Goal: Transaction & Acquisition: Purchase product/service

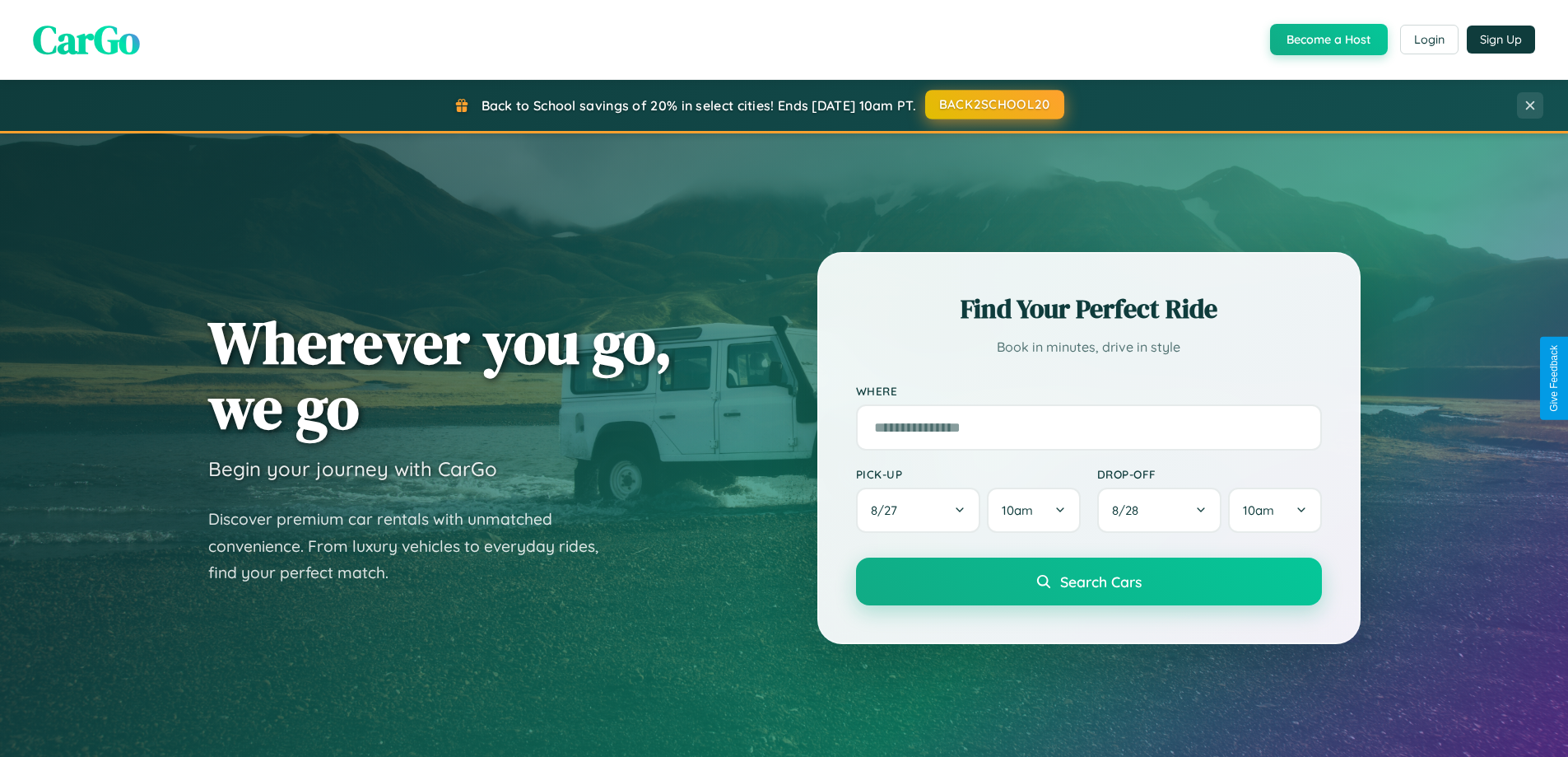
click at [994, 104] on button "BACK2SCHOOL20" at bounding box center [995, 104] width 139 height 29
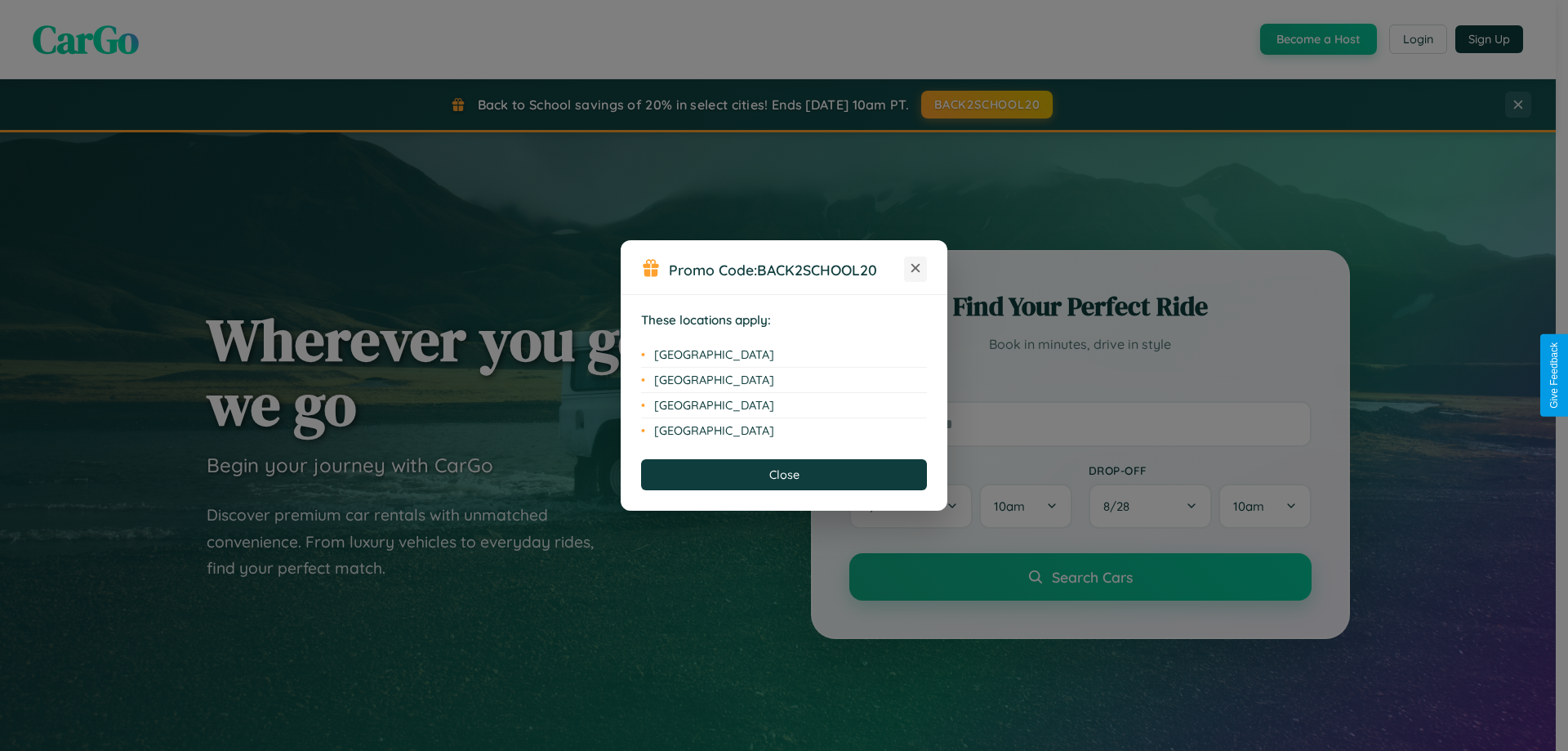
click at [915, 269] on icon at bounding box center [916, 268] width 9 height 9
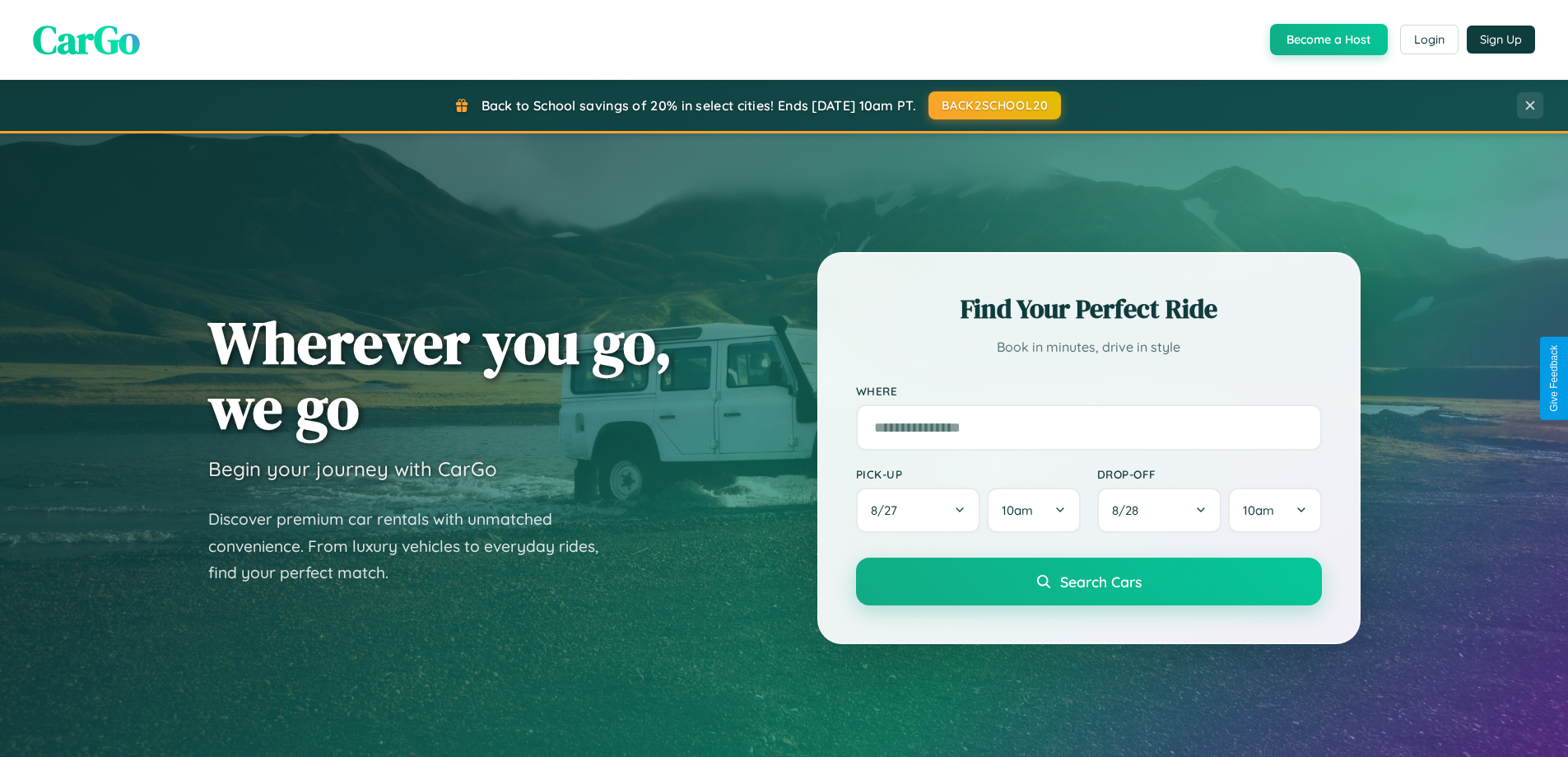
scroll to position [3169, 0]
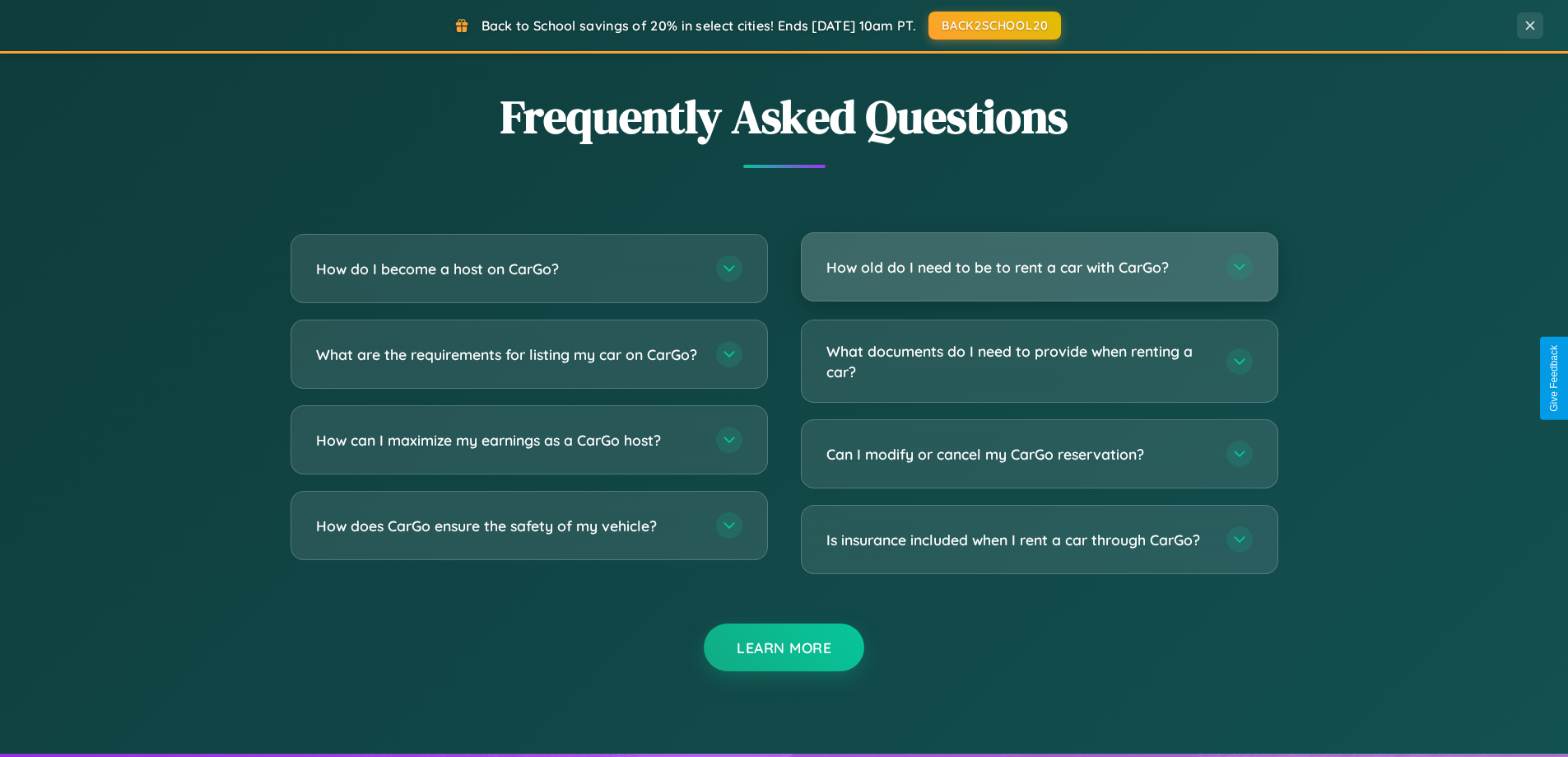
click at [1039, 267] on h3 "How old do I need to be to rent a car with CarGo?" at bounding box center [1018, 267] width 384 height 20
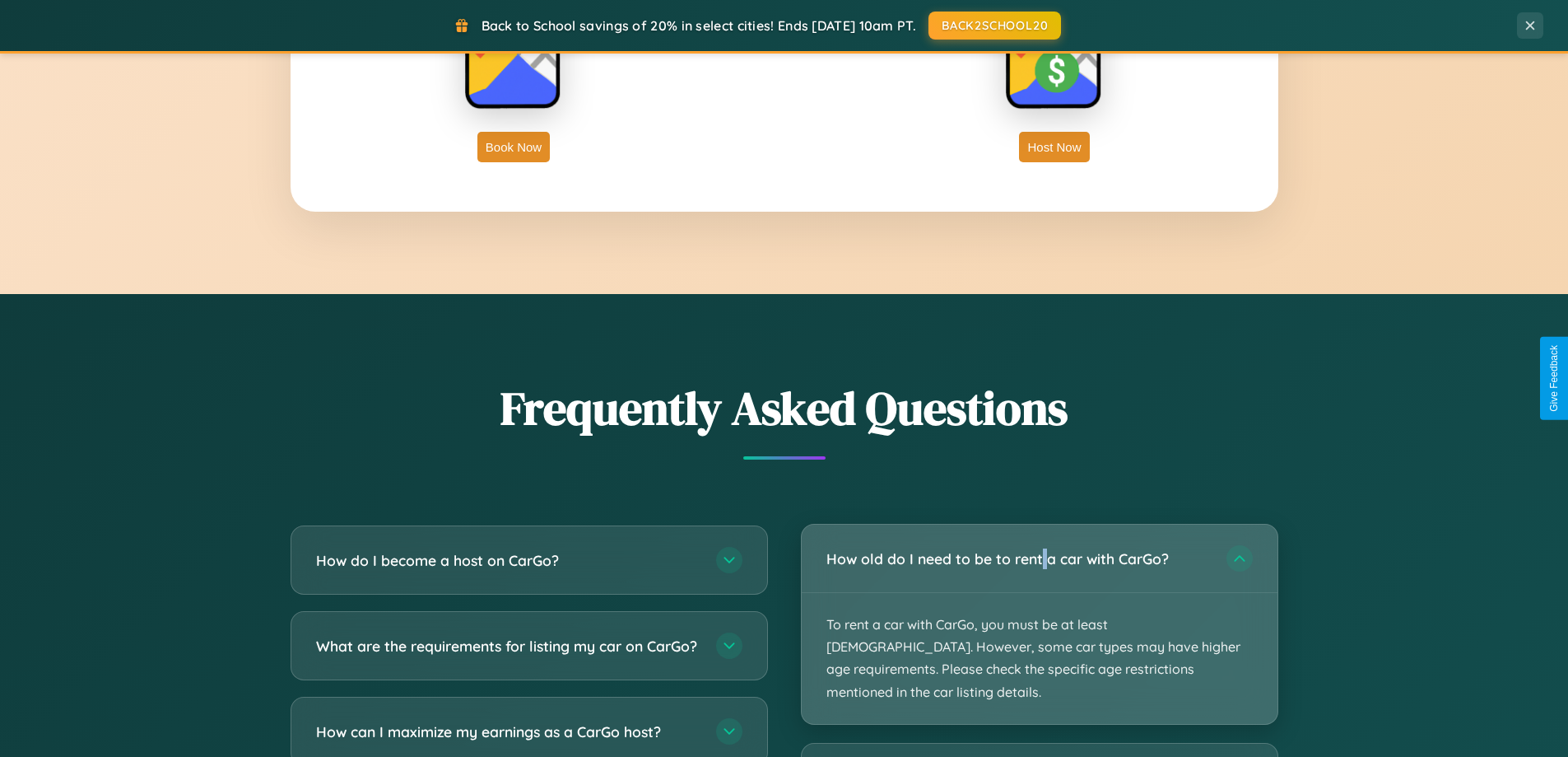
scroll to position [1451, 0]
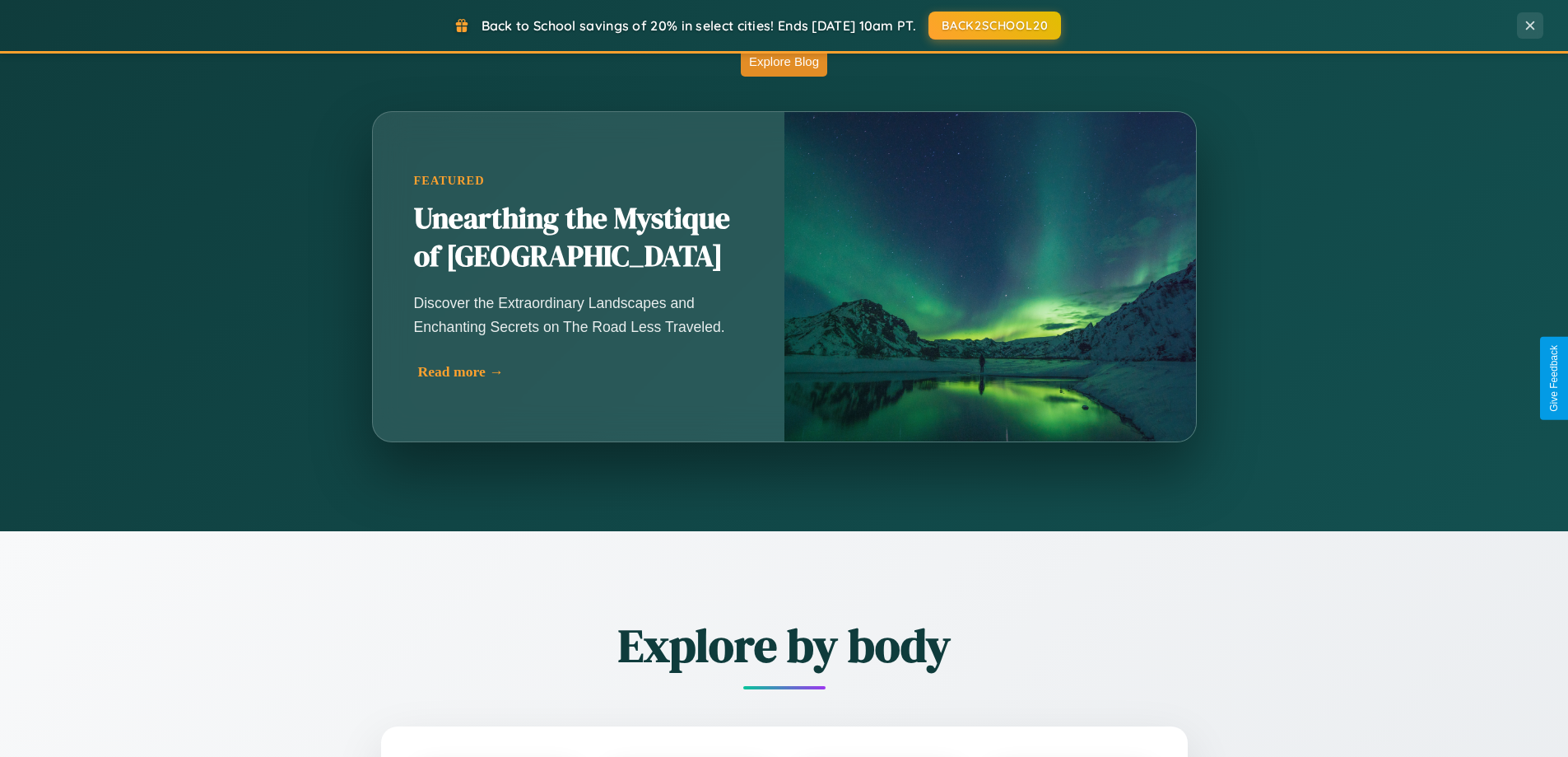
click at [579, 371] on div "Read more →" at bounding box center [583, 371] width 329 height 17
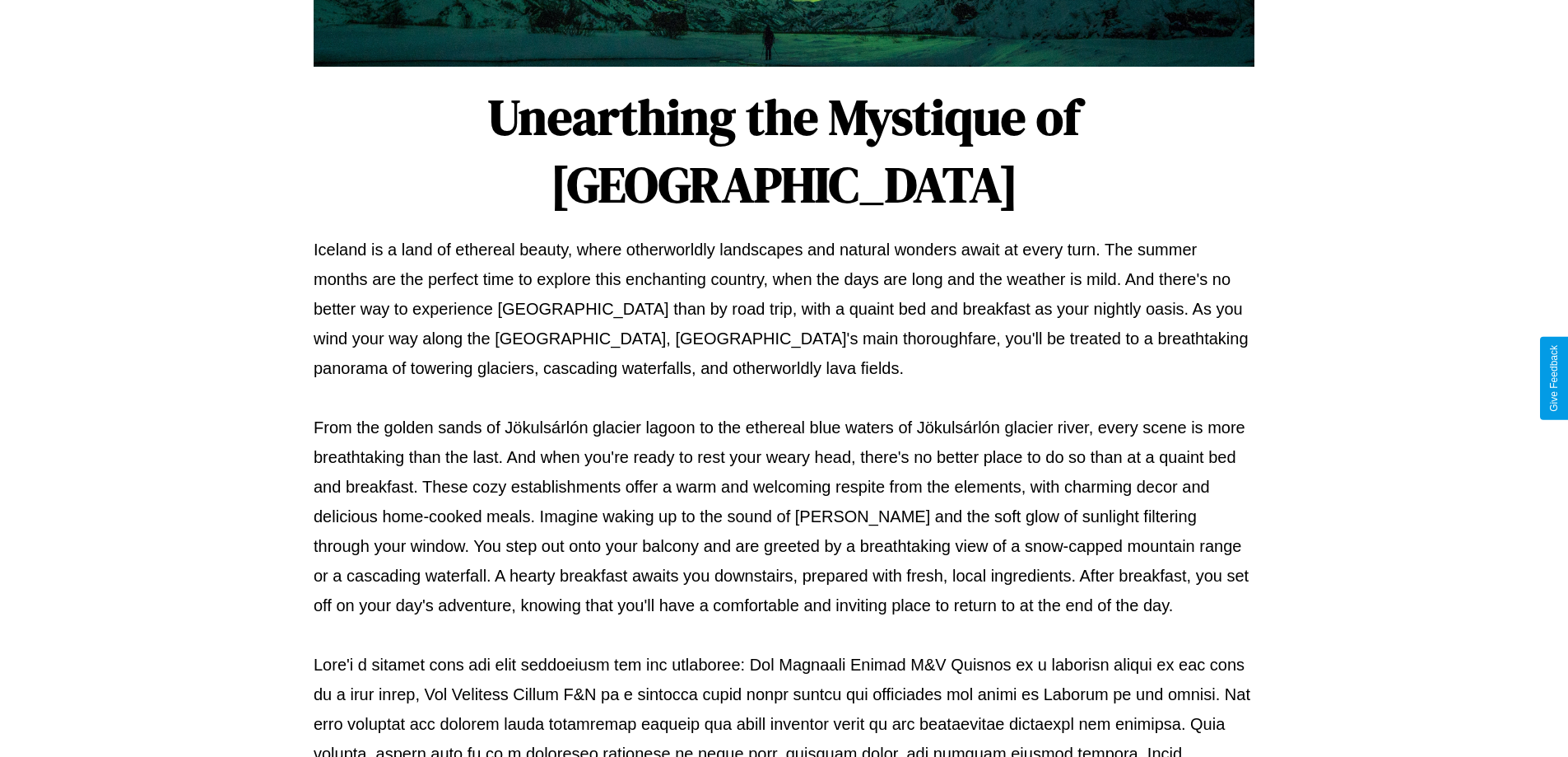
scroll to position [532, 0]
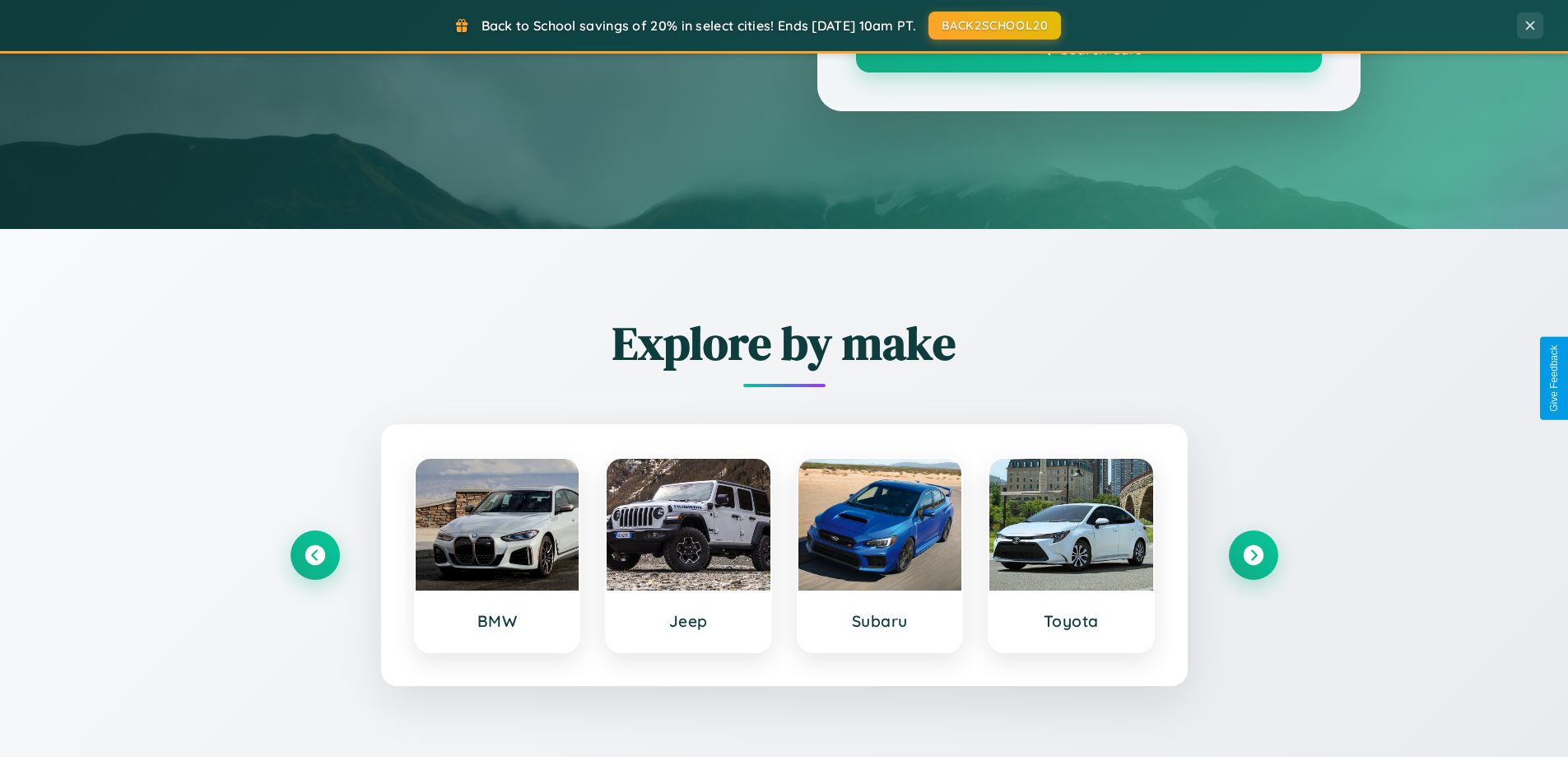
scroll to position [1451, 0]
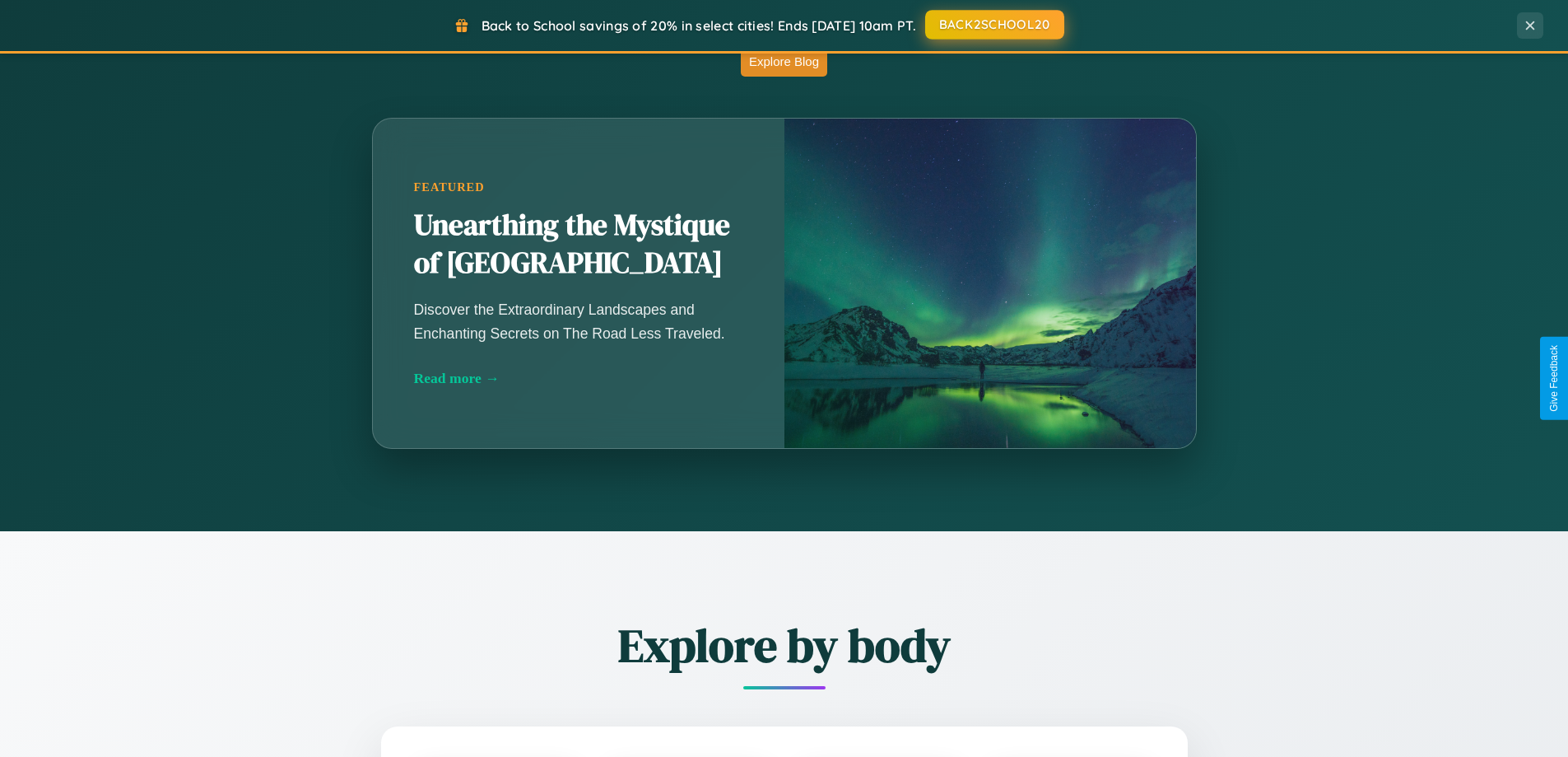
click at [994, 26] on button "BACK2SCHOOL20" at bounding box center [995, 25] width 139 height 29
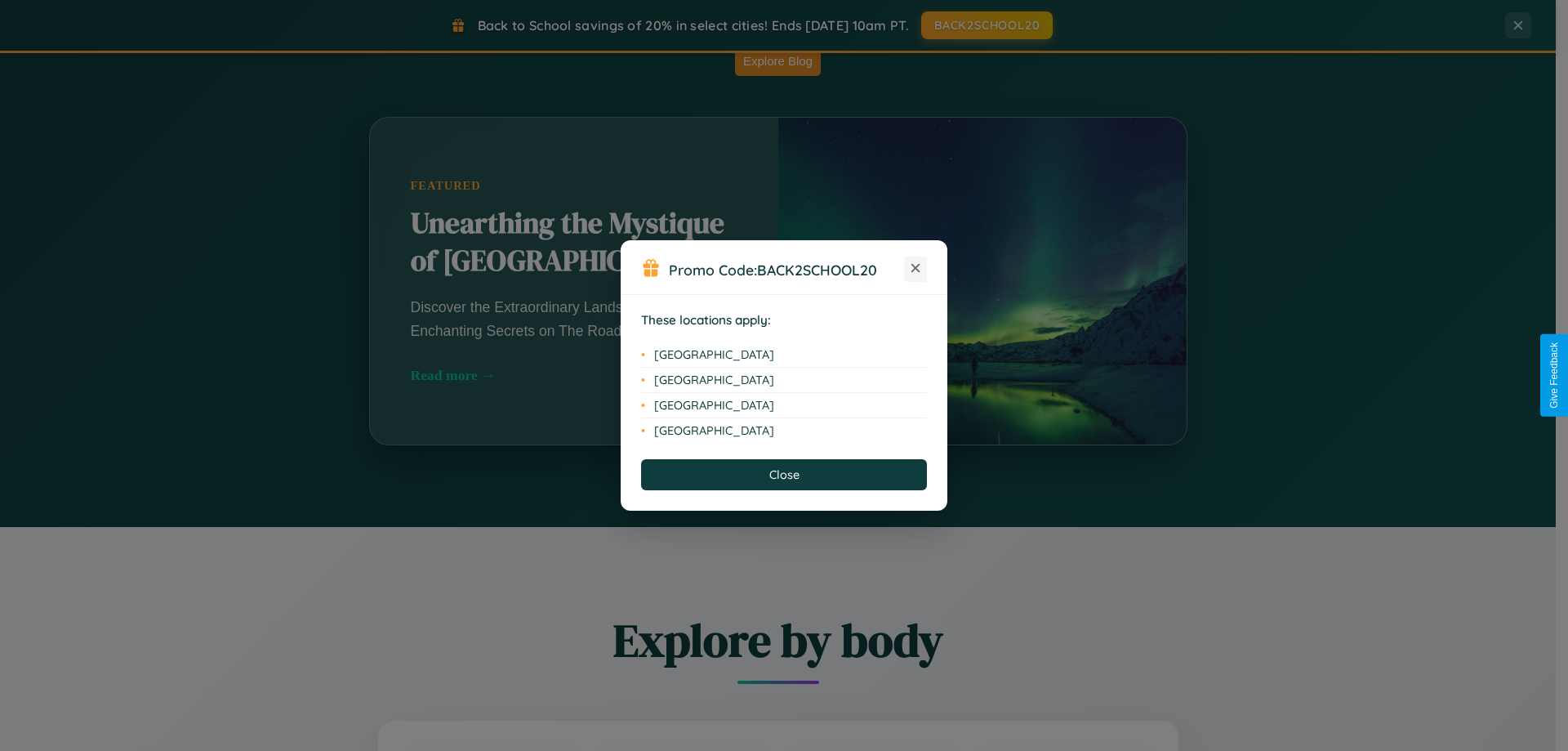
click at [915, 269] on icon at bounding box center [916, 268] width 9 height 9
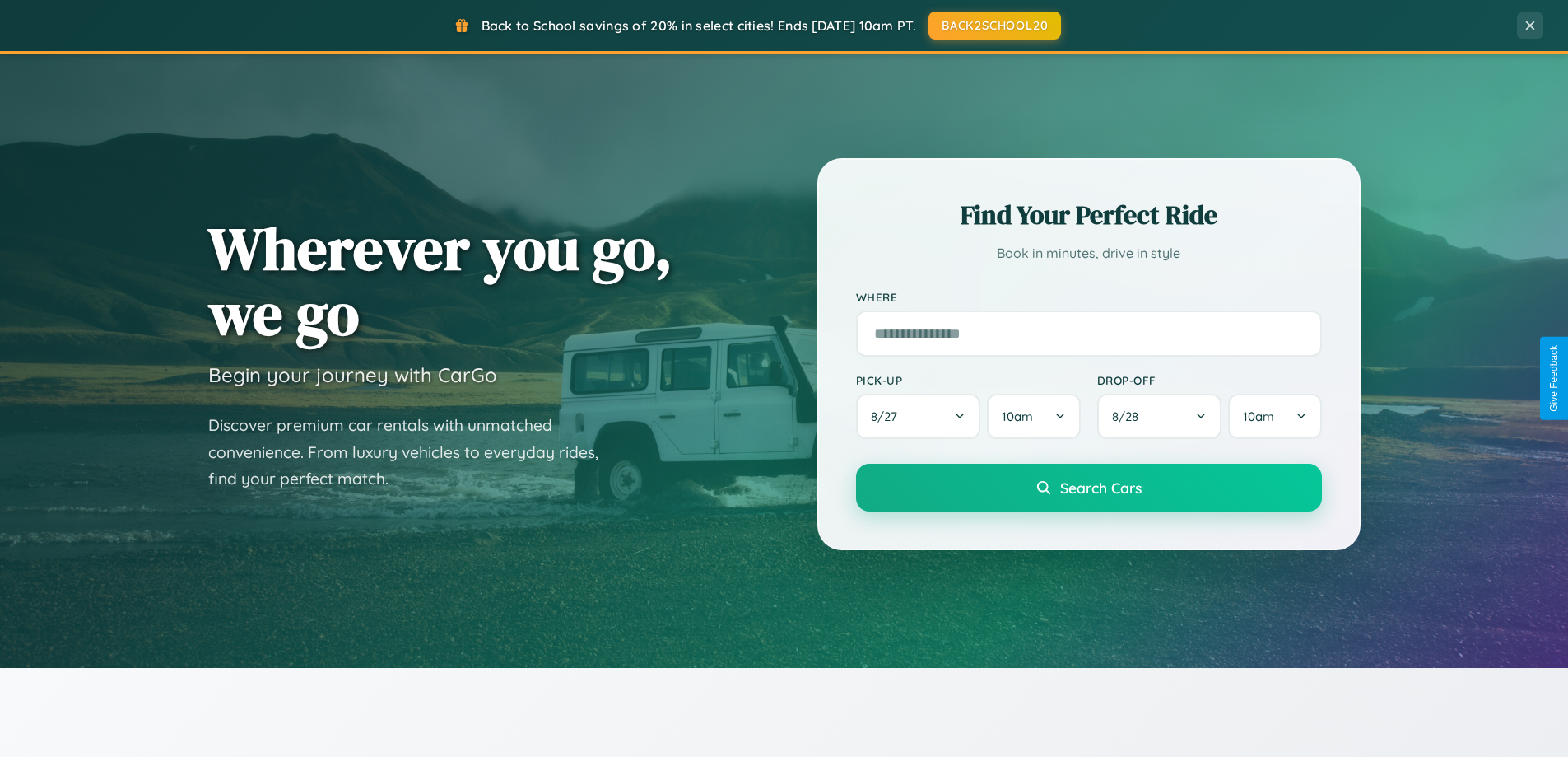
scroll to position [49, 0]
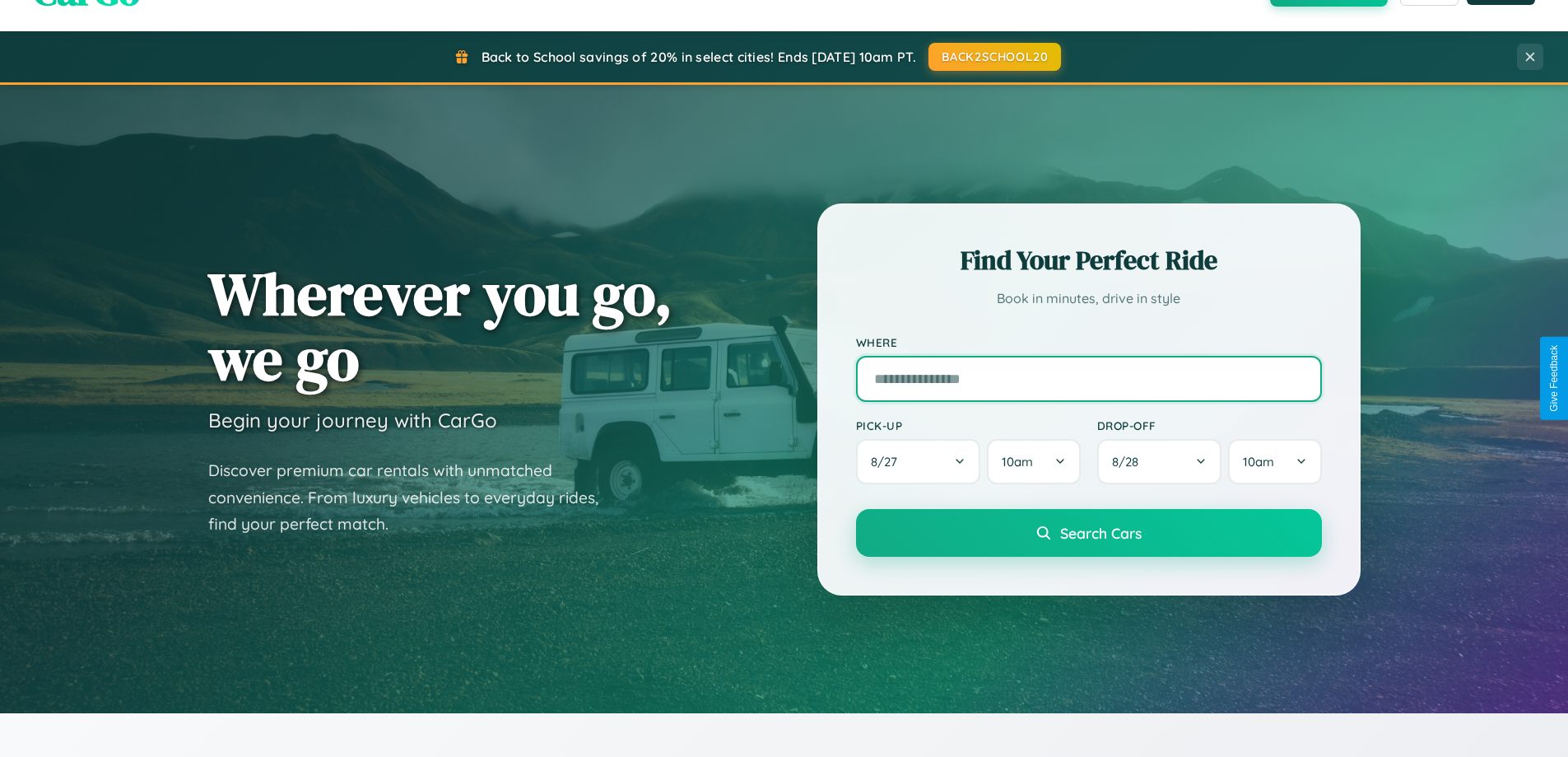
click at [1088, 378] on input "text" at bounding box center [1089, 378] width 466 height 46
type input "*******"
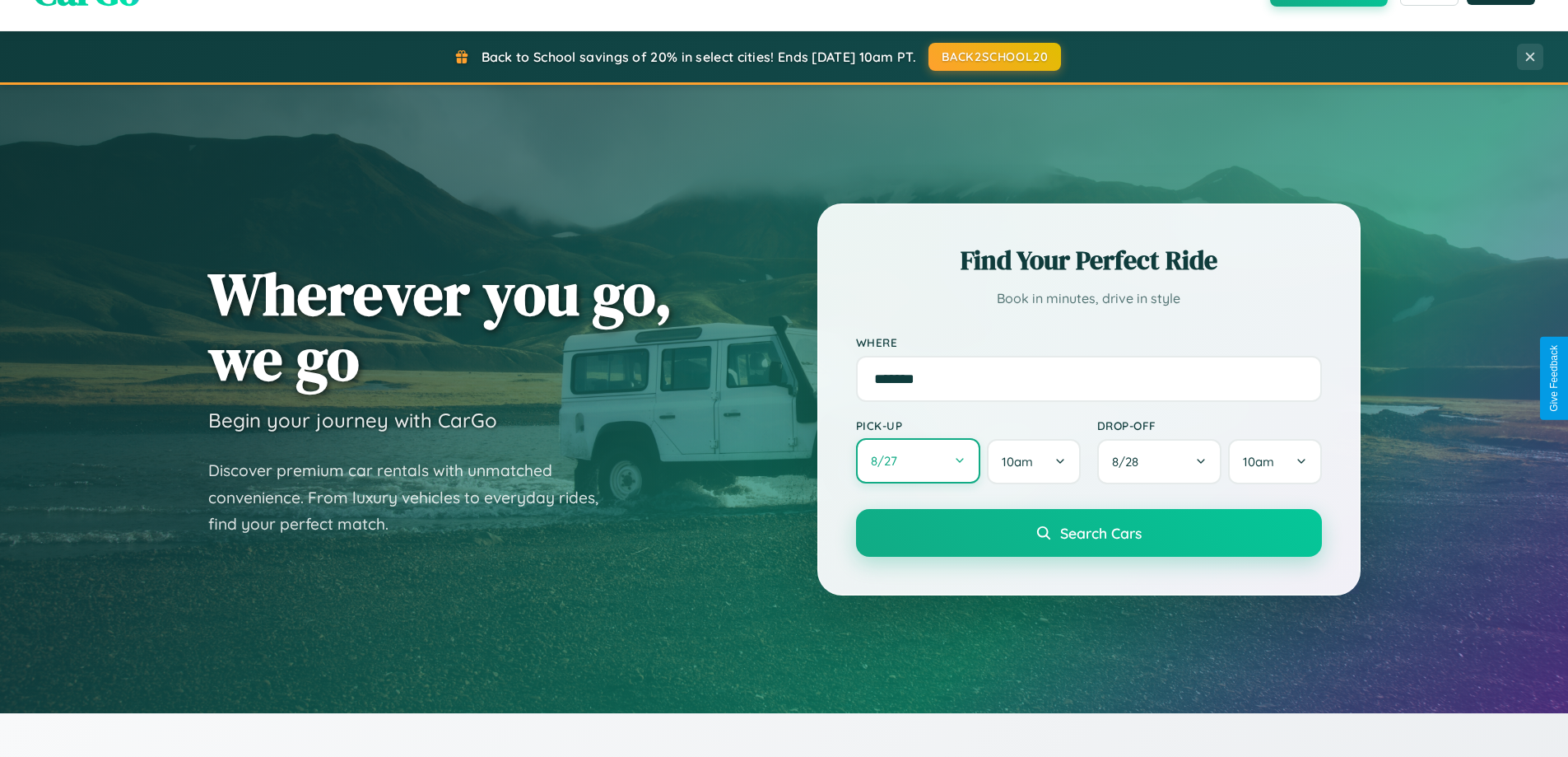
click at [918, 461] on button "8 / 27" at bounding box center [919, 460] width 125 height 45
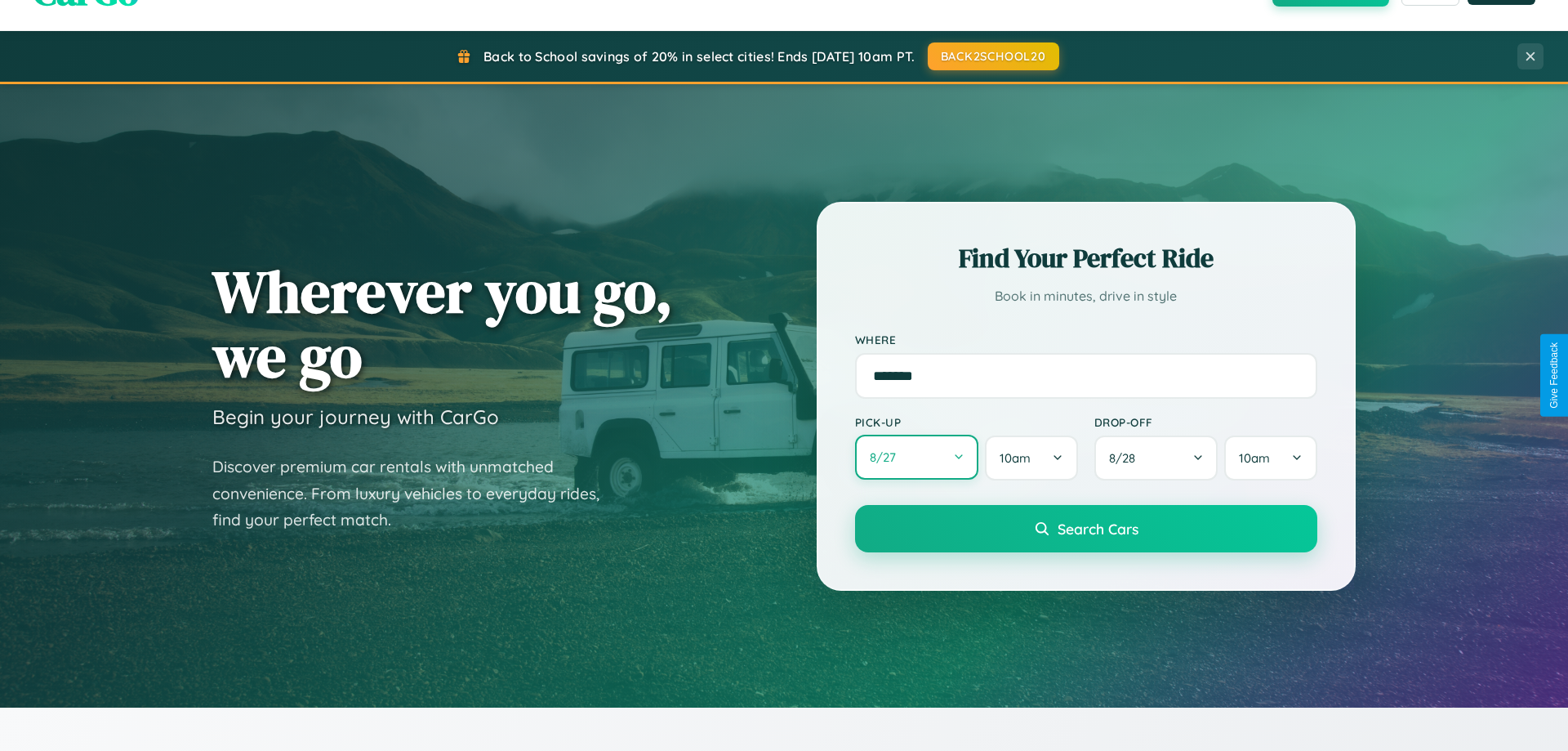
select select "*"
select select "****"
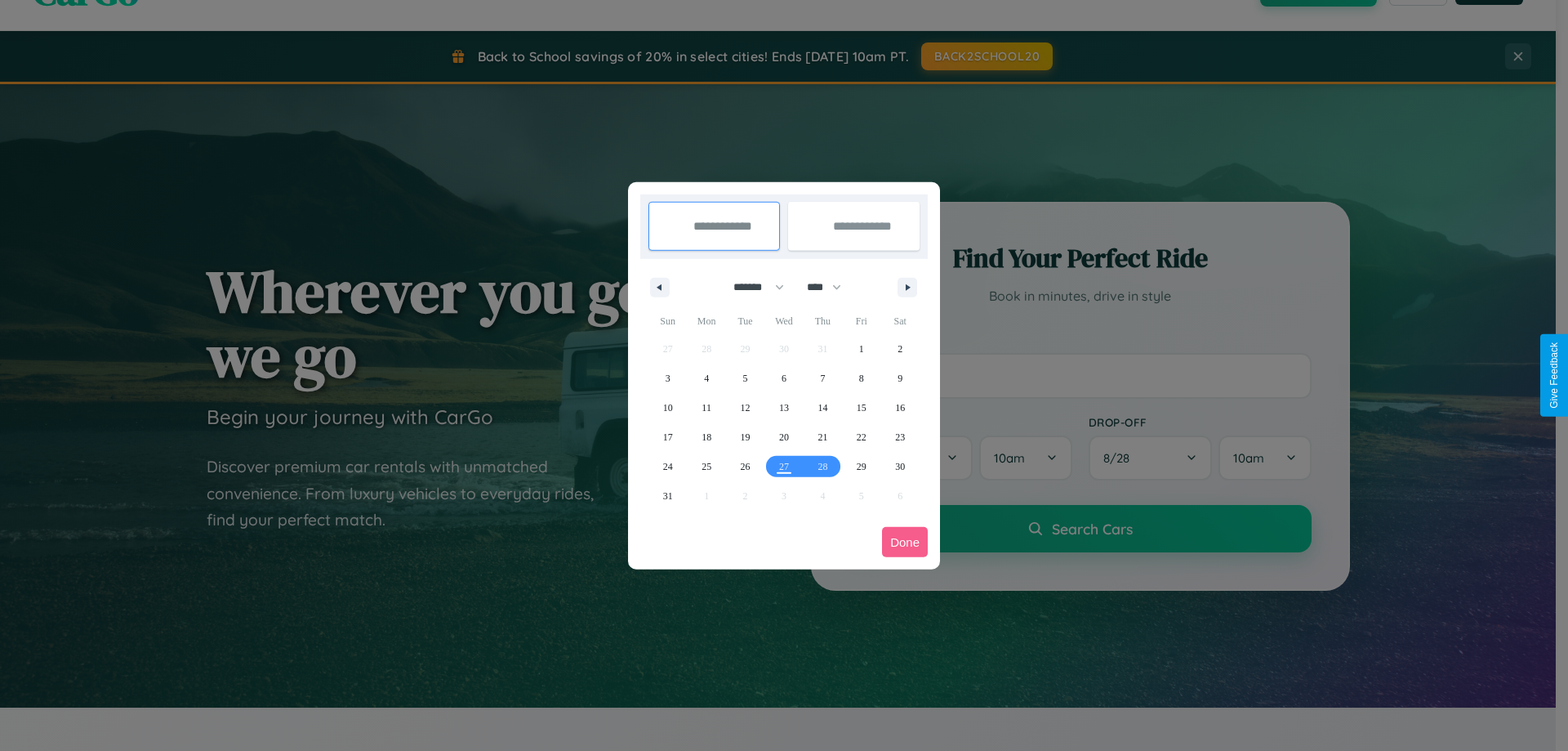
drag, startPoint x: 752, startPoint y: 286, endPoint x: 784, endPoint y: 327, distance: 52.0
click at [752, 286] on select "******* ******** ***** ***** *** **** **** ****** ********* ******* ******** **…" at bounding box center [756, 287] width 69 height 27
select select "*"
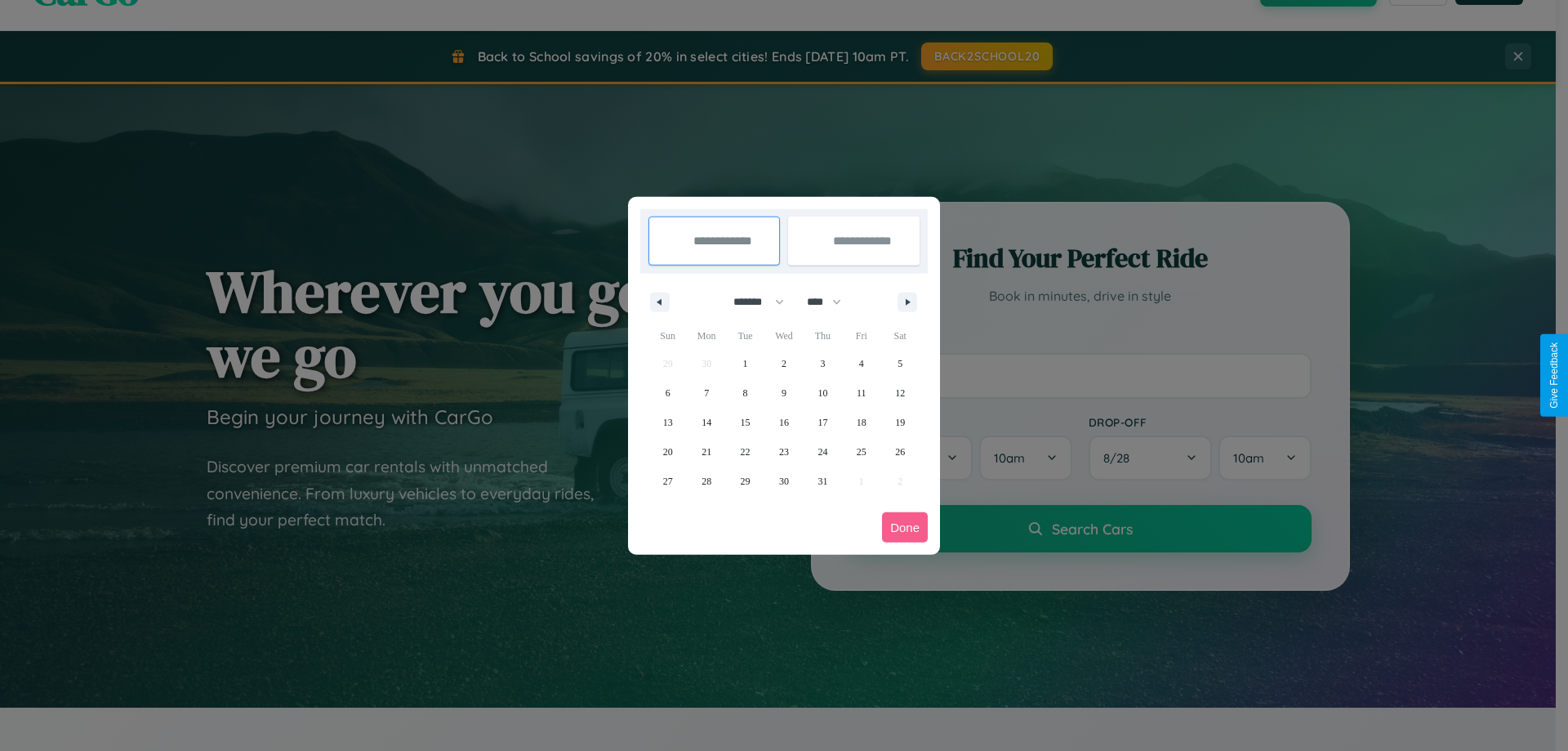
drag, startPoint x: 832, startPoint y: 302, endPoint x: 784, endPoint y: 327, distance: 54.1
click at [832, 302] on select "**** **** **** **** **** **** **** **** **** **** **** **** **** **** **** ****…" at bounding box center [824, 302] width 49 height 27
select select "****"
click at [706, 392] on span "6" at bounding box center [706, 393] width 5 height 29
type input "**********"
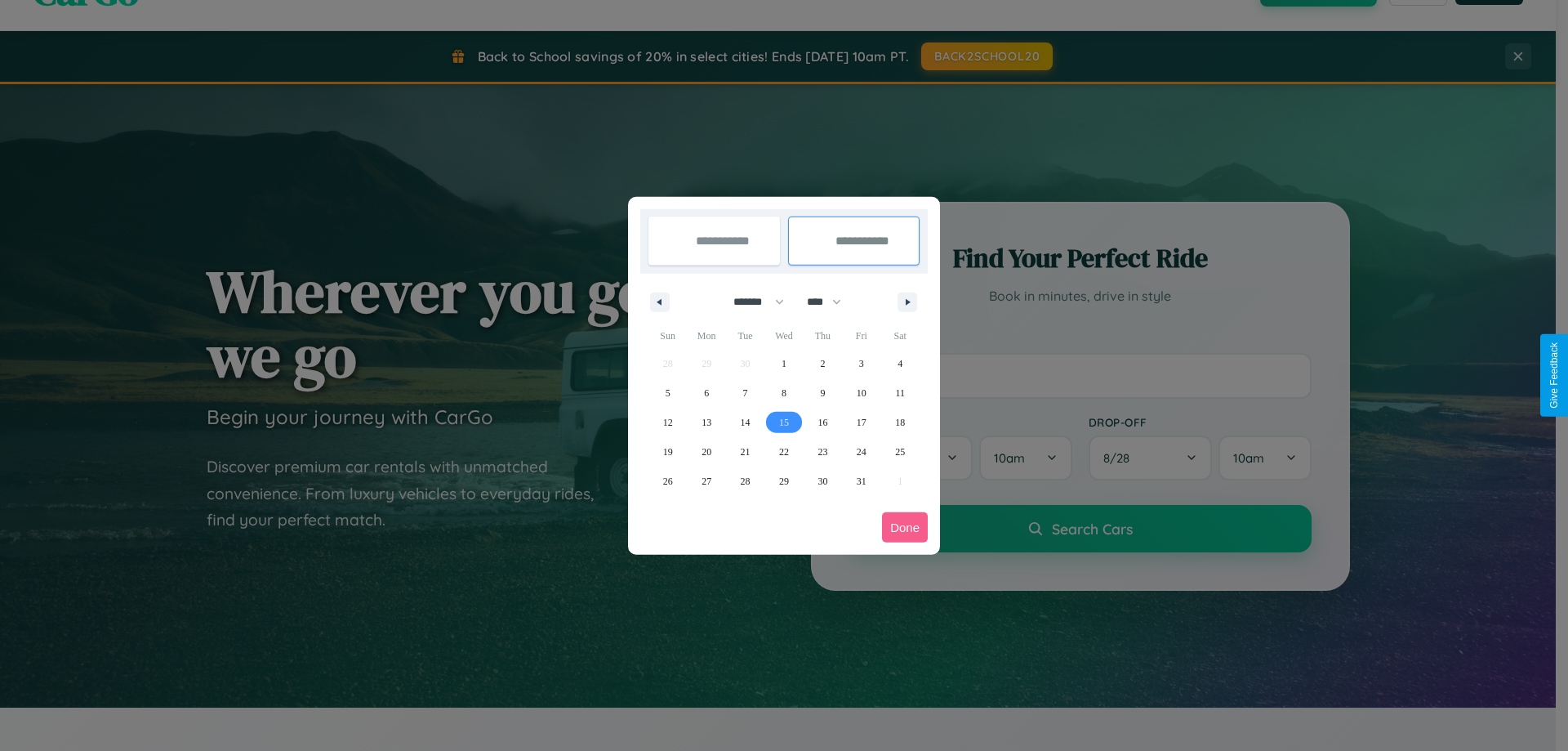
click at [784, 422] on span "15" at bounding box center [784, 422] width 10 height 29
type input "**********"
click at [905, 527] on button "Done" at bounding box center [905, 526] width 45 height 30
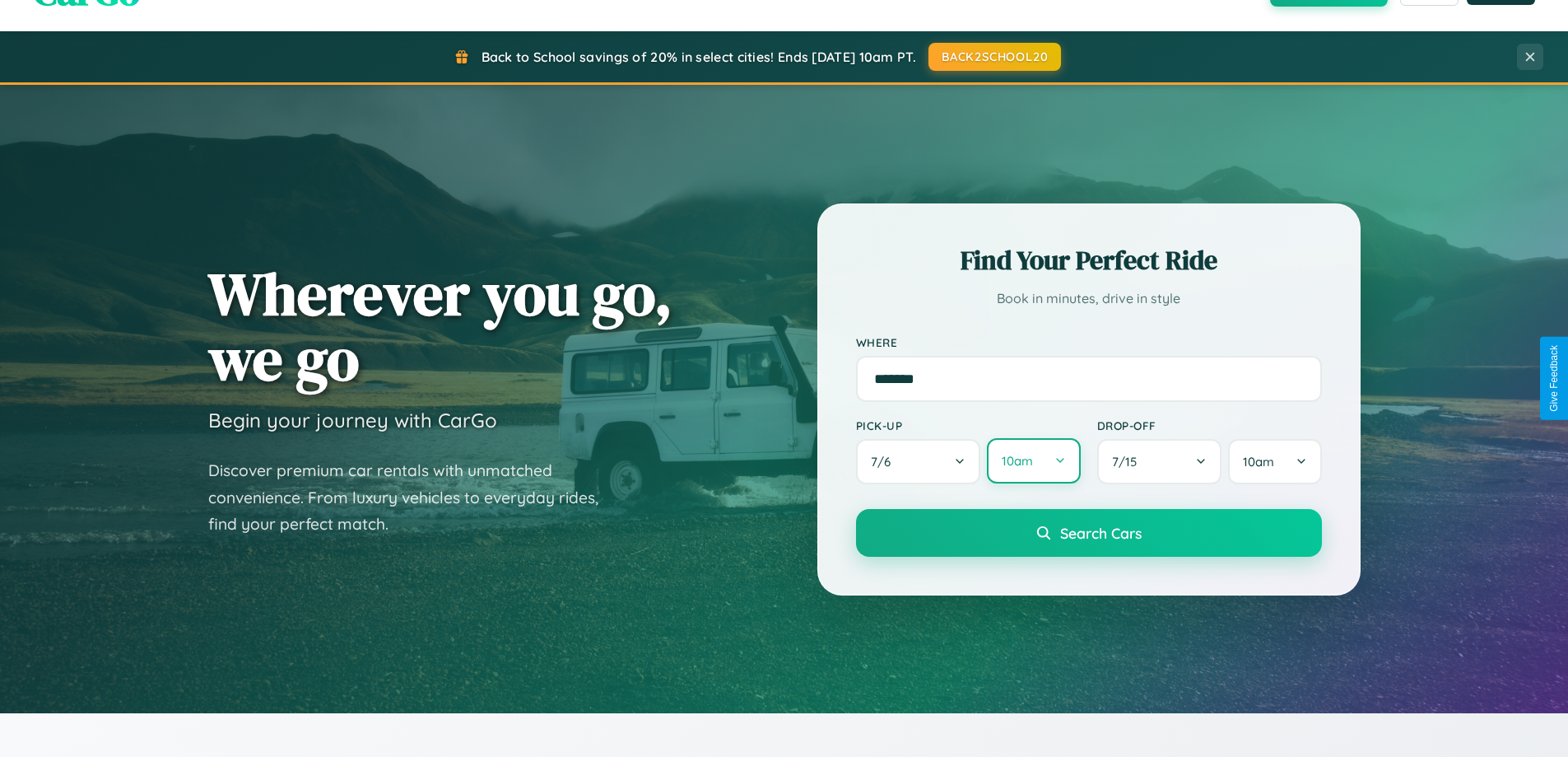
click at [1033, 461] on button "10am" at bounding box center [1034, 460] width 93 height 45
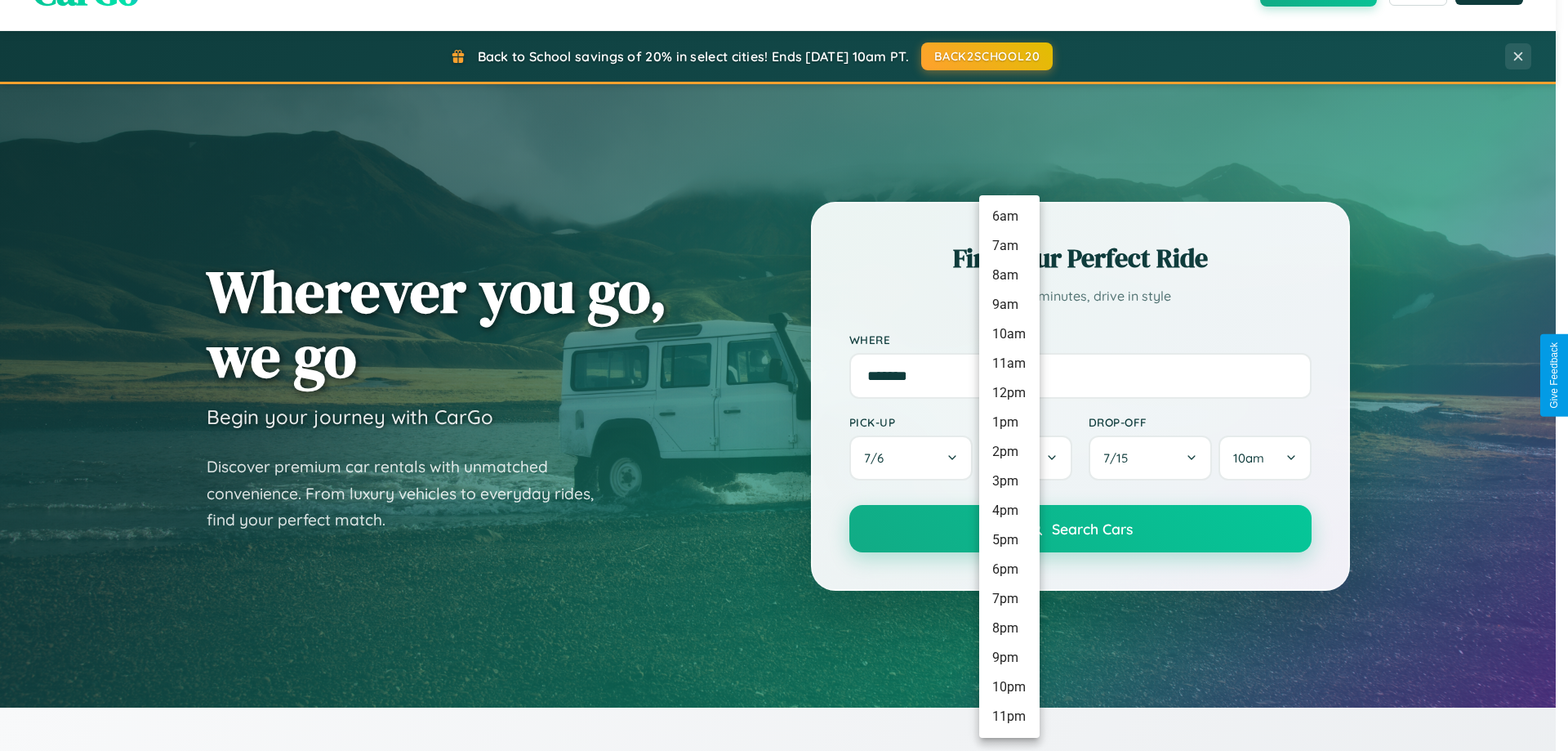
click at [1009, 275] on li "8am" at bounding box center [1010, 275] width 61 height 29
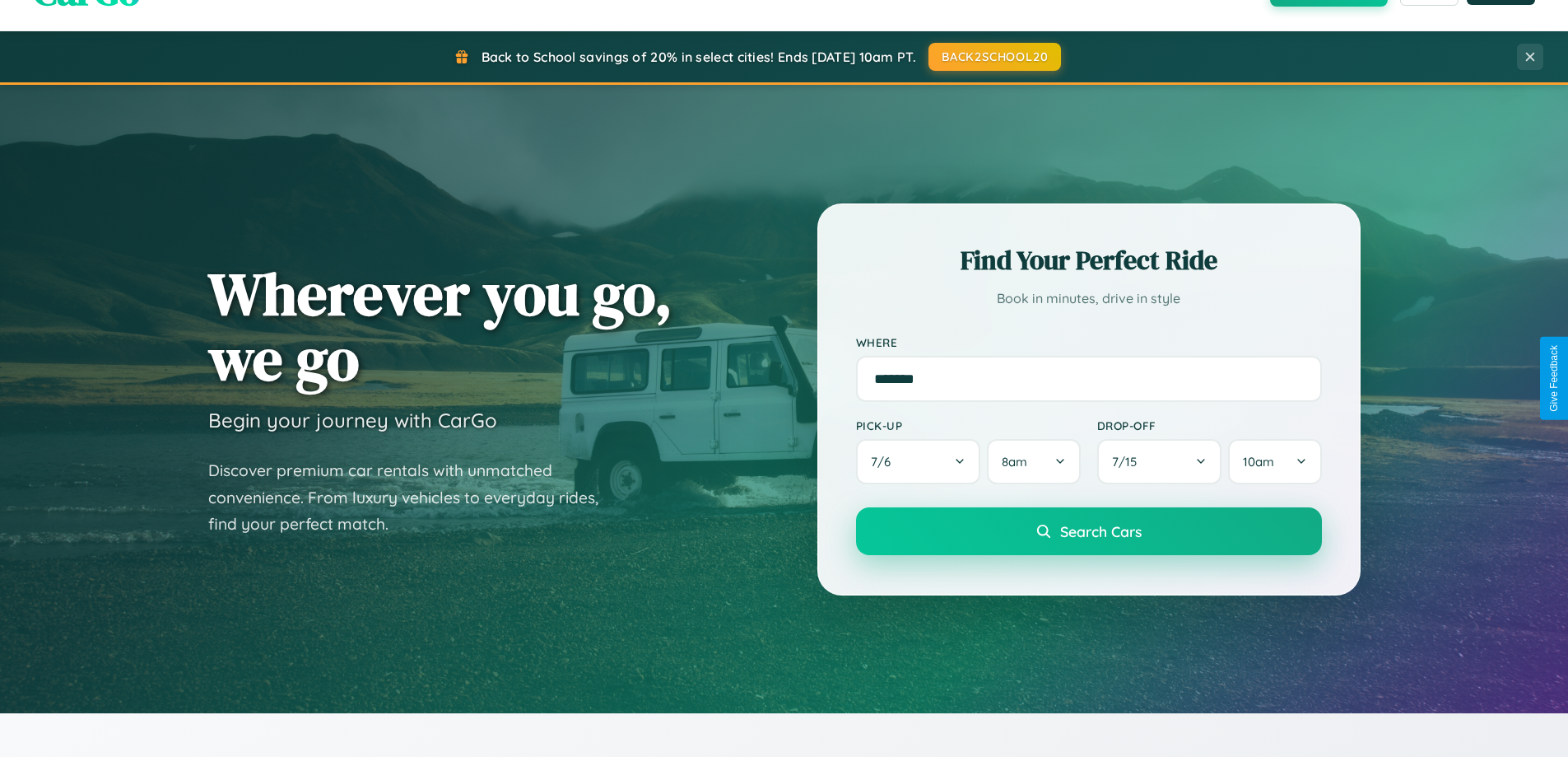
click at [1088, 532] on span "Search Cars" at bounding box center [1101, 532] width 82 height 18
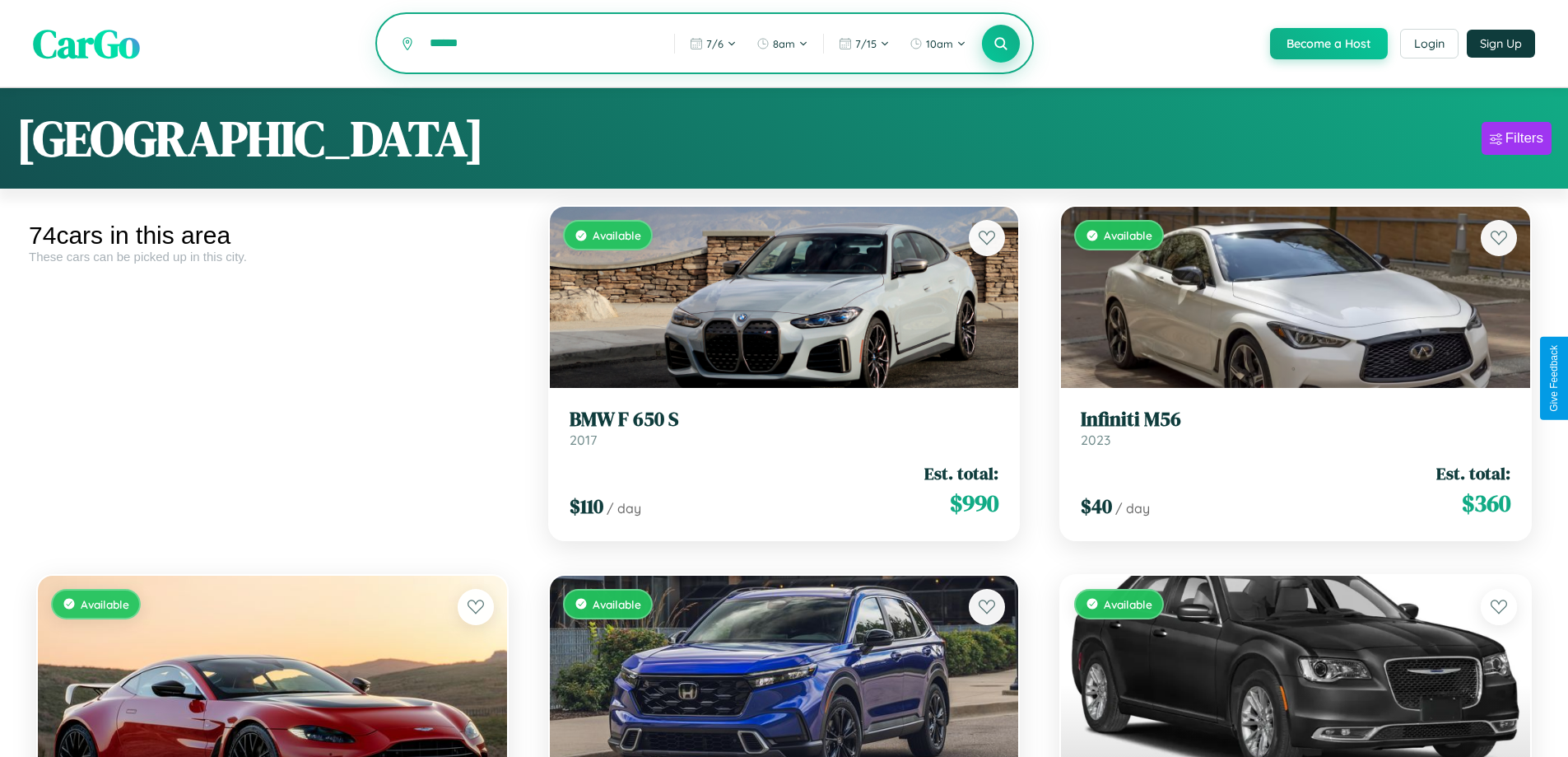
type input "******"
click at [1000, 45] on icon at bounding box center [1001, 43] width 16 height 16
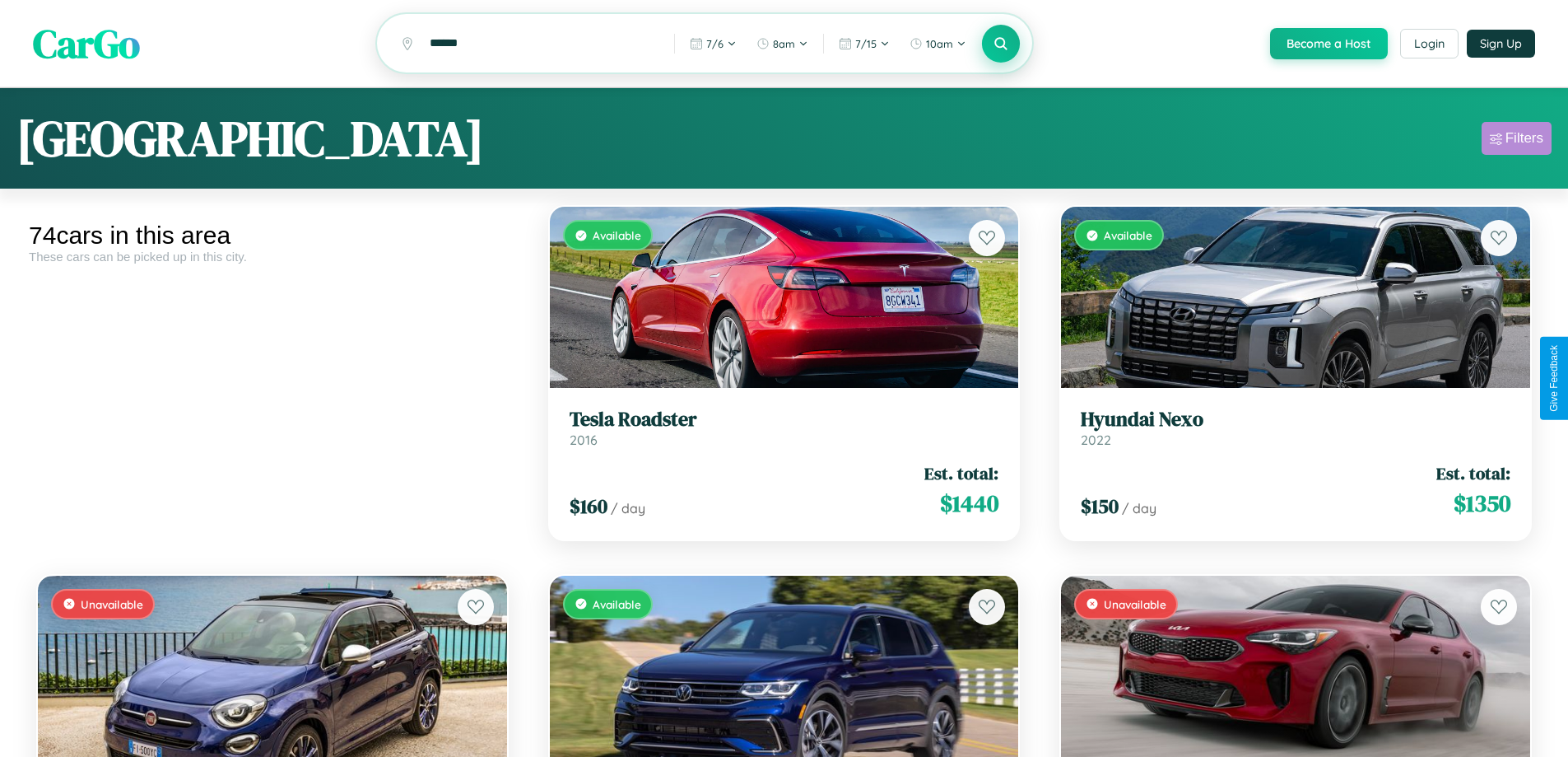
click at [1516, 141] on div "Filters" at bounding box center [1524, 138] width 38 height 16
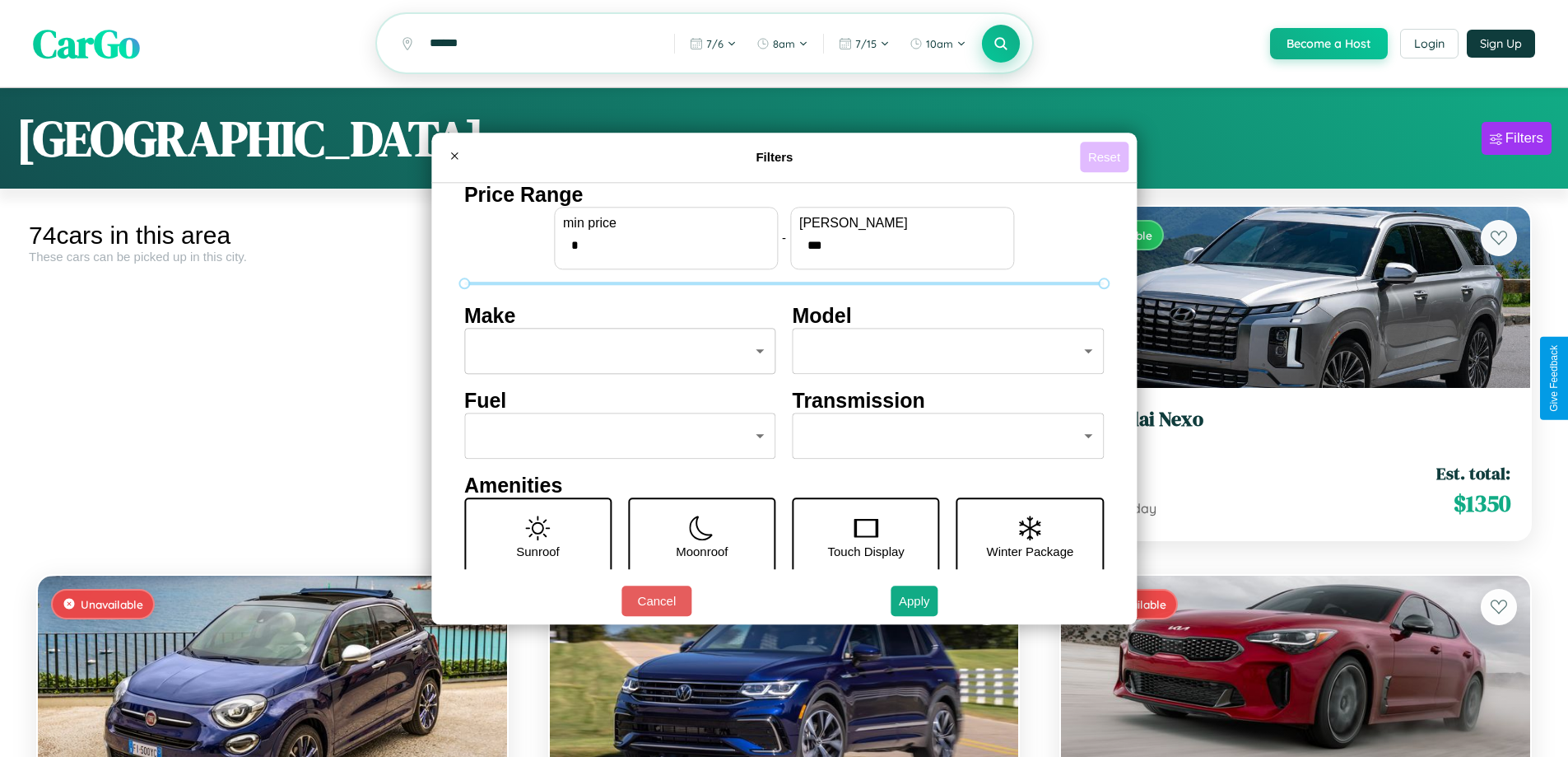
click at [1106, 157] on button "Reset" at bounding box center [1104, 157] width 49 height 30
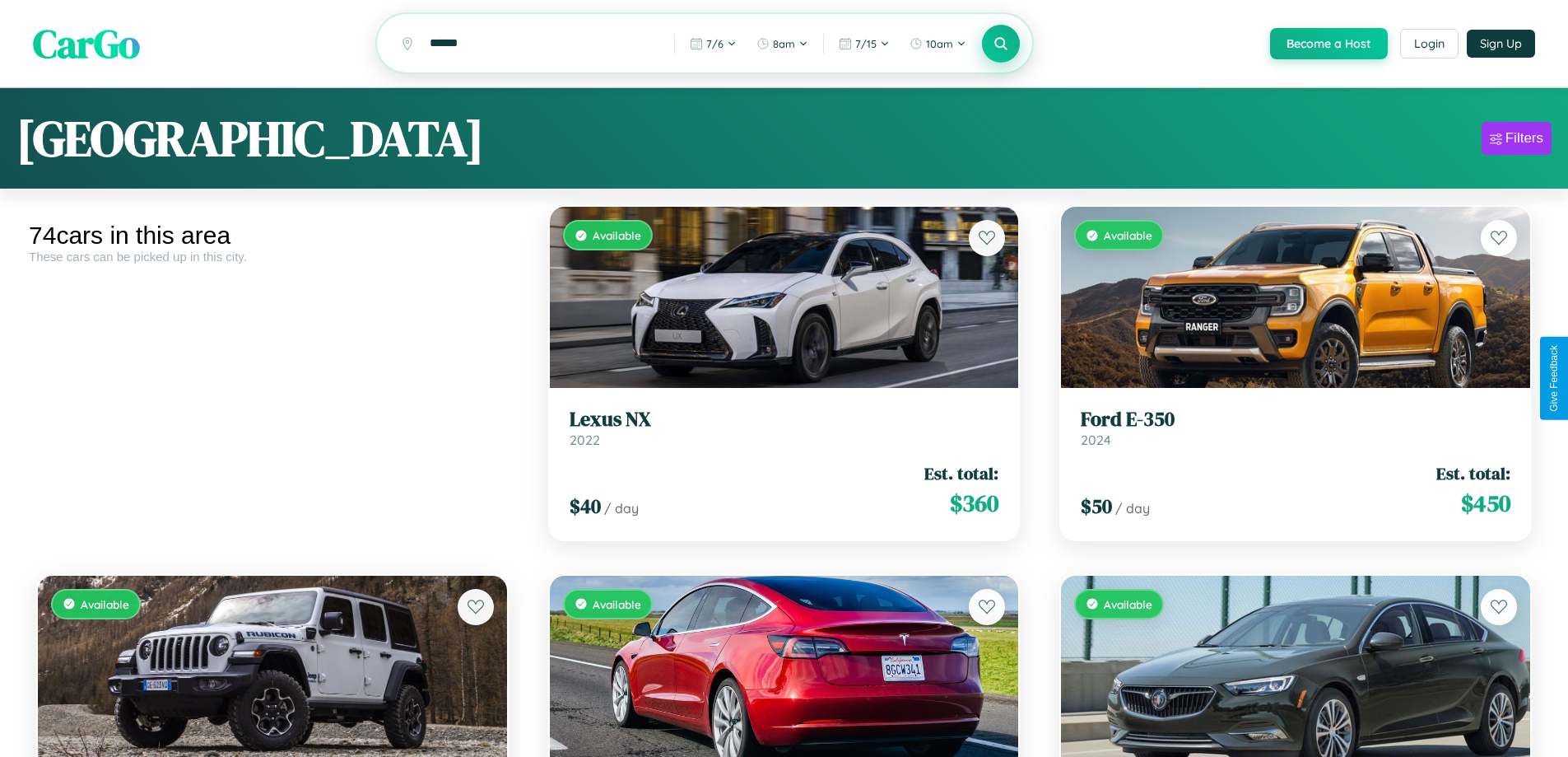
scroll to position [7608, 0]
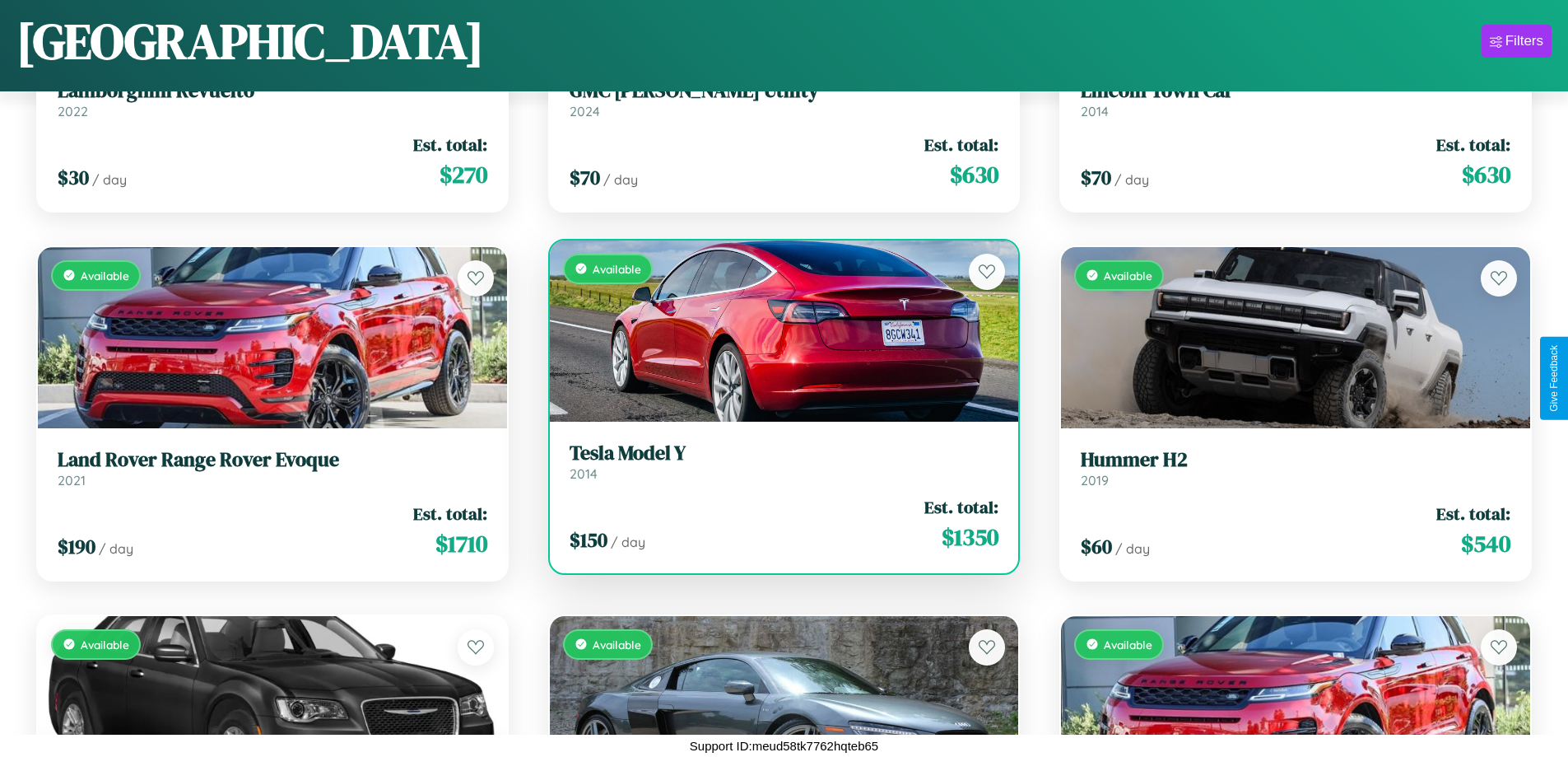
click at [777, 467] on link "Tesla Model Y 2014" at bounding box center [784, 462] width 430 height 40
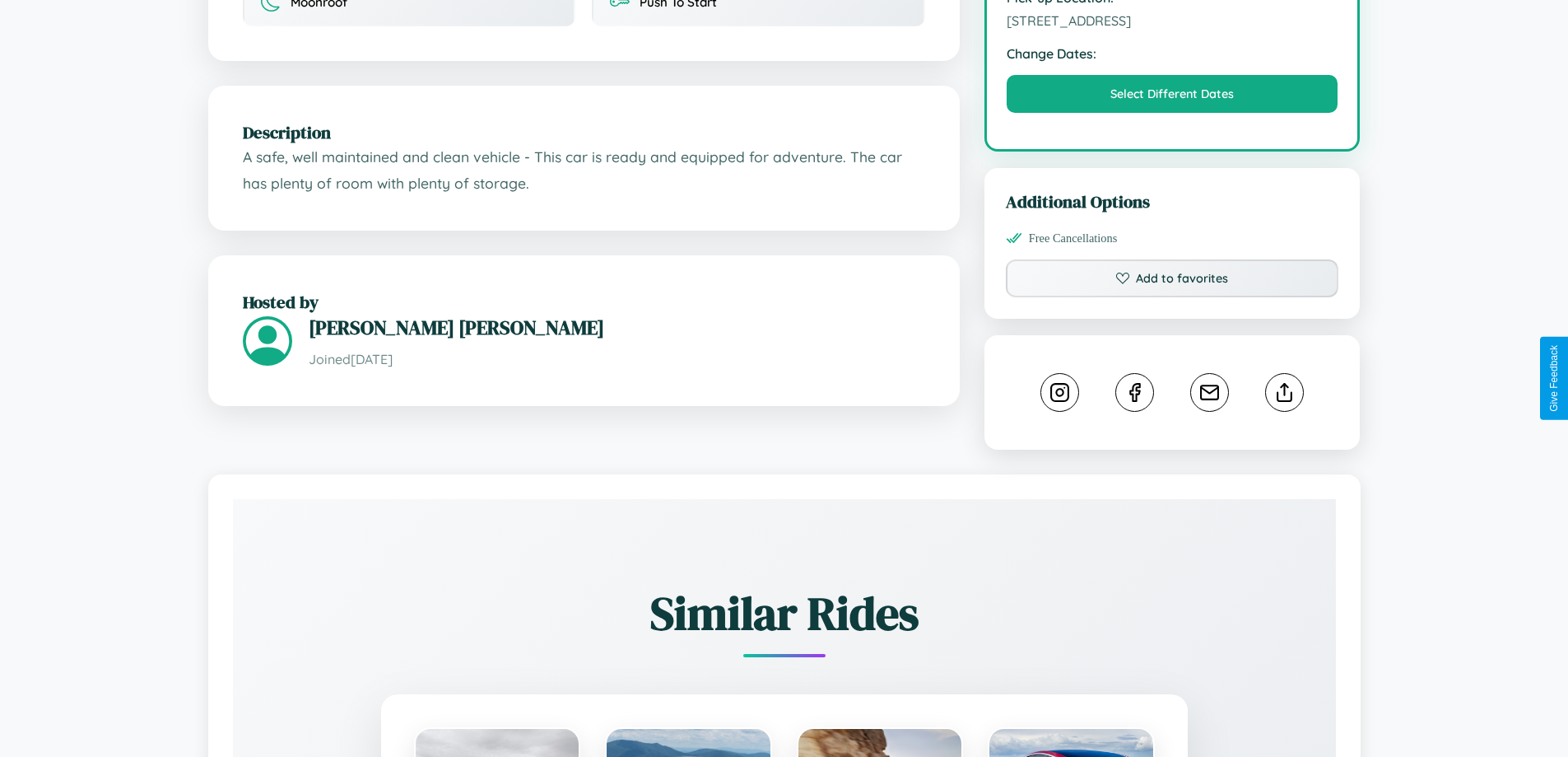
scroll to position [956, 0]
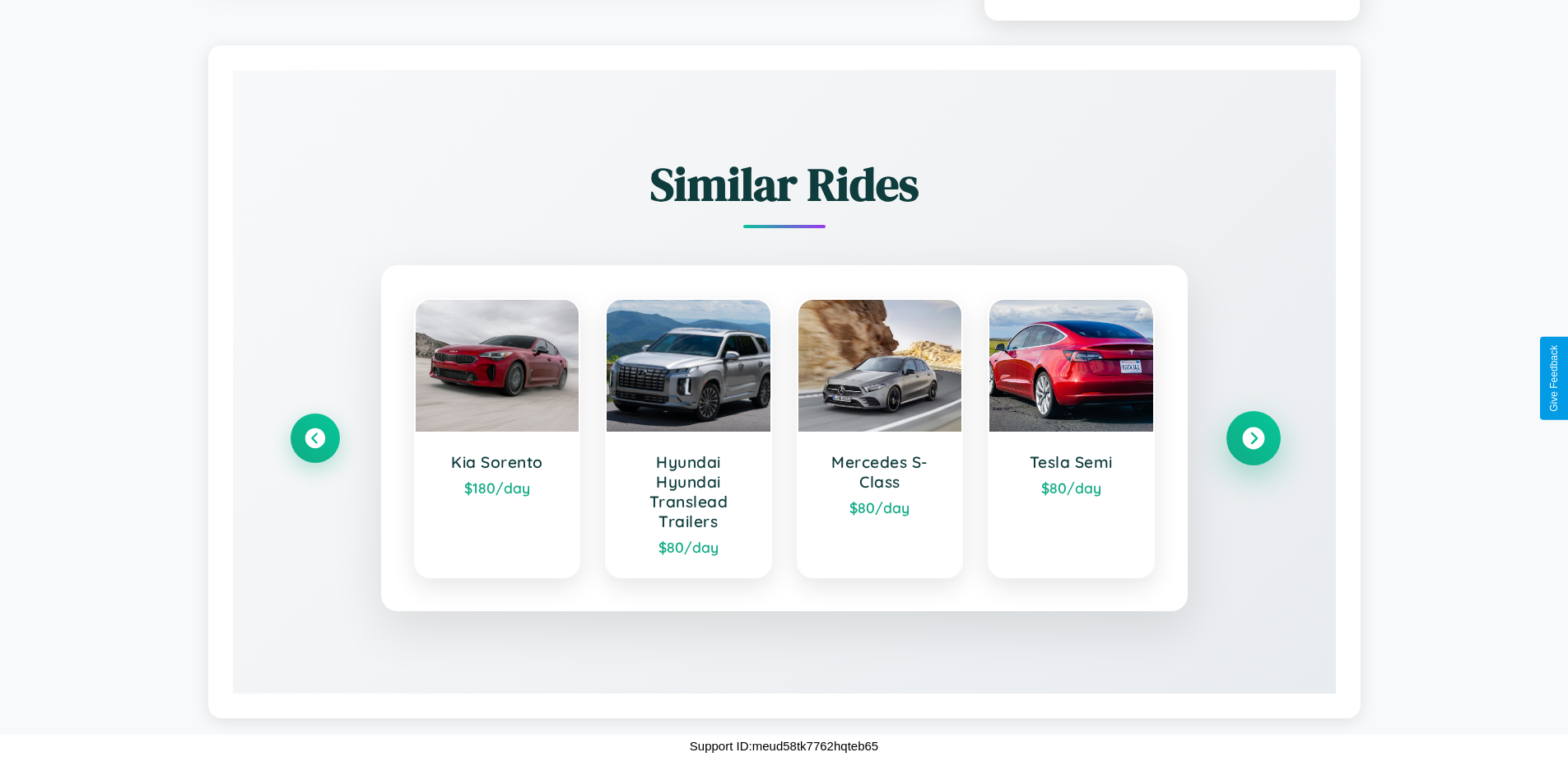
click at [1253, 438] on icon at bounding box center [1253, 438] width 22 height 22
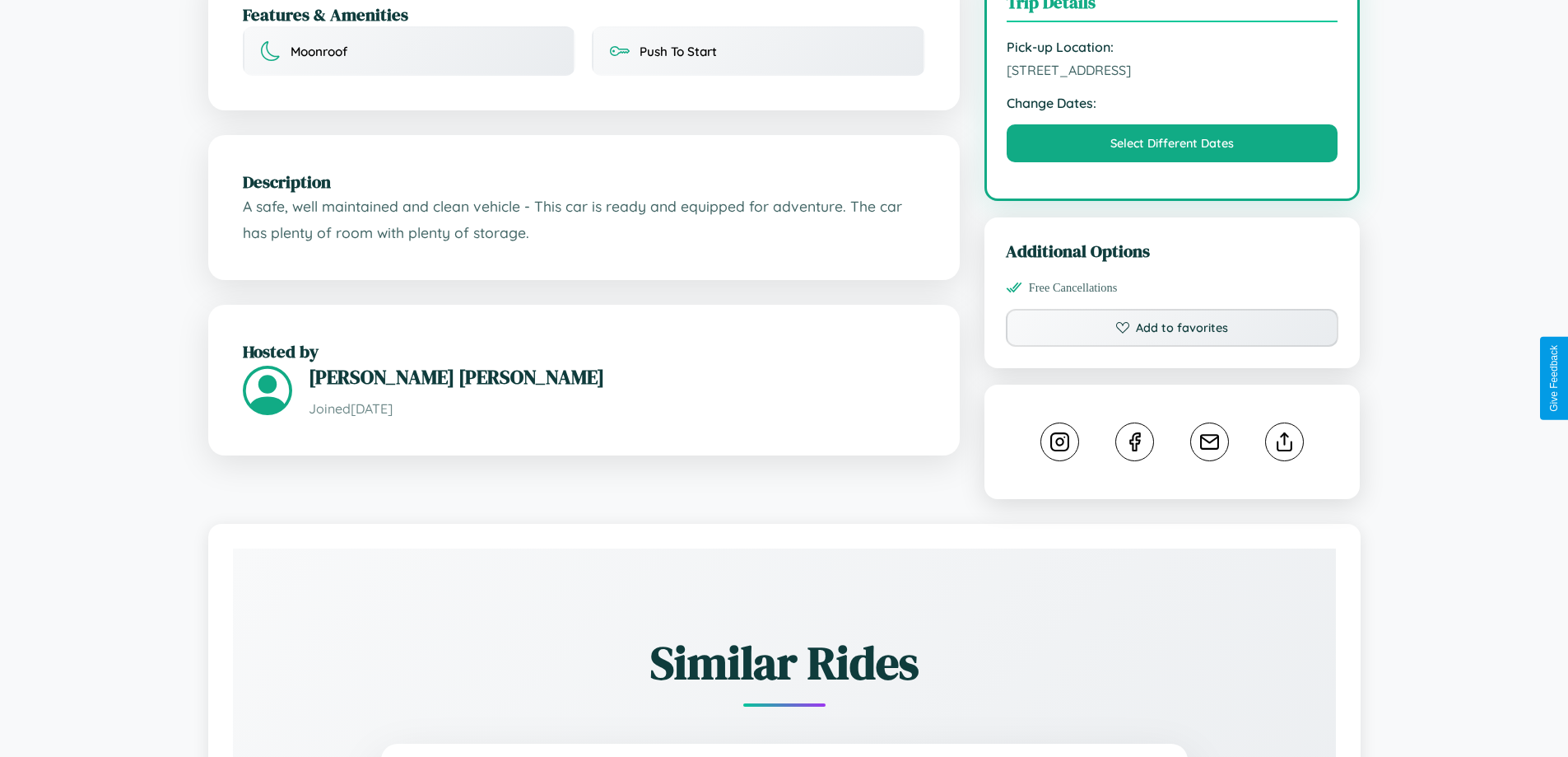
scroll to position [427, 0]
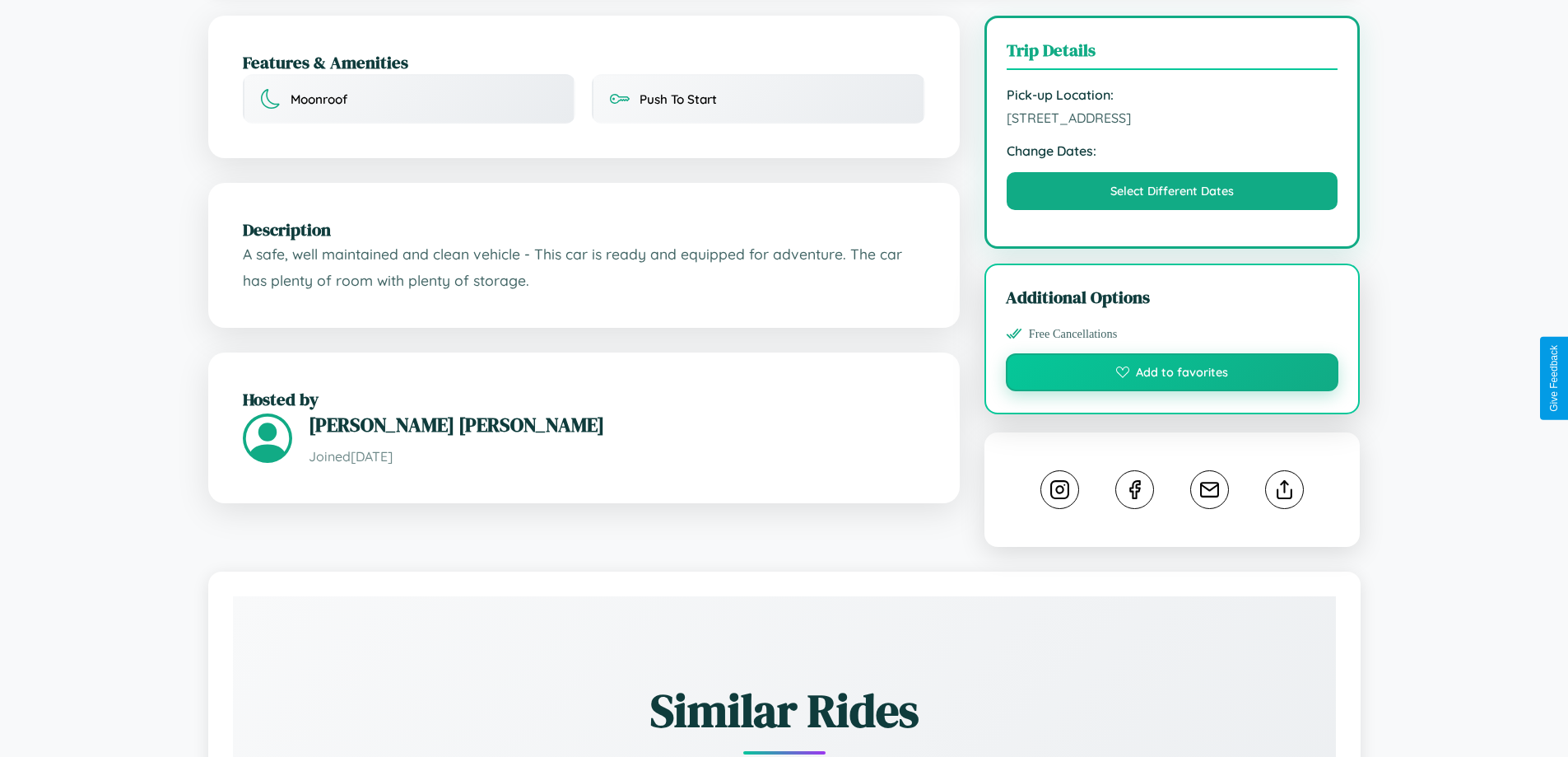
click at [1172, 375] on button "Add to favorites" at bounding box center [1172, 372] width 333 height 38
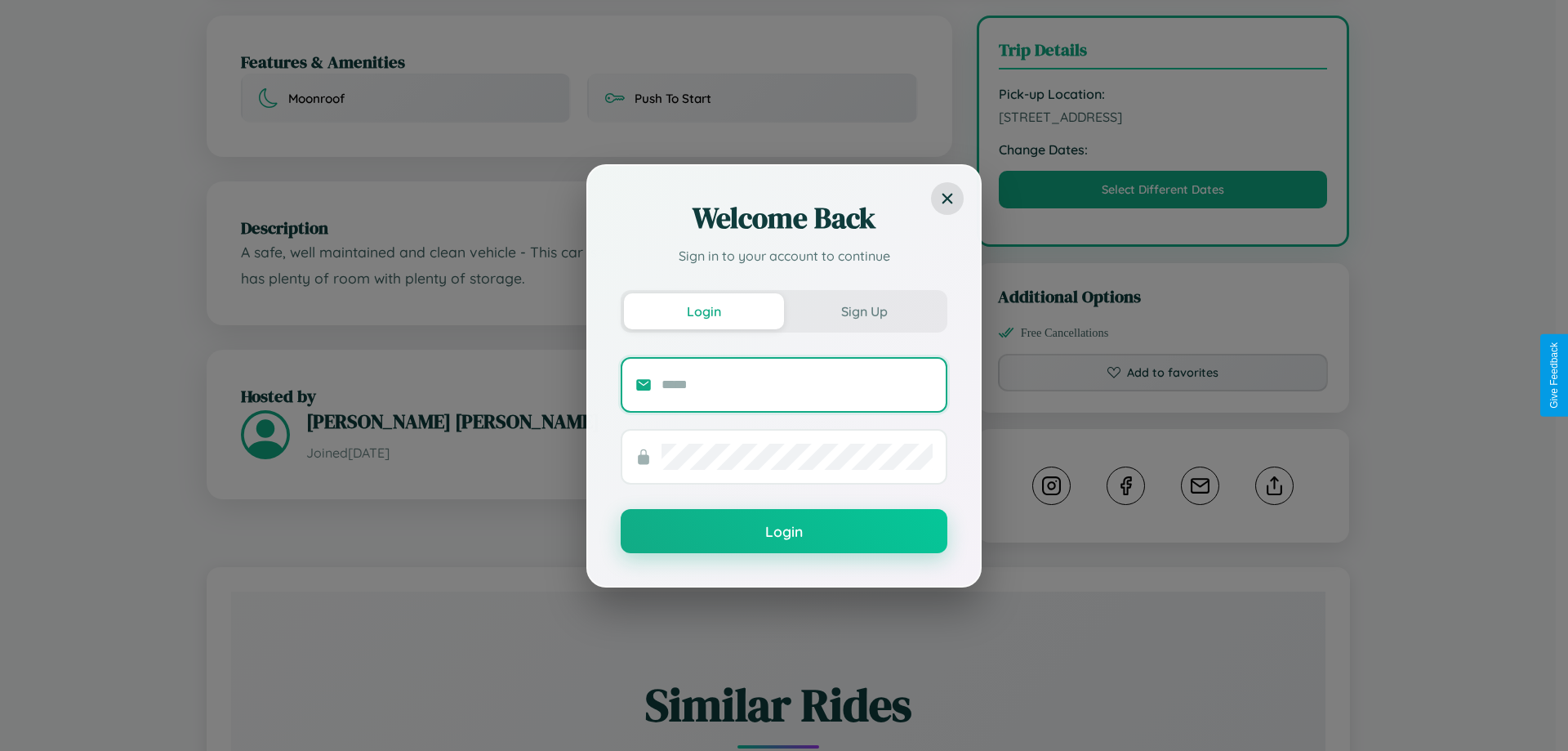
click at [797, 384] on input "text" at bounding box center [797, 385] width 271 height 26
type input "**********"
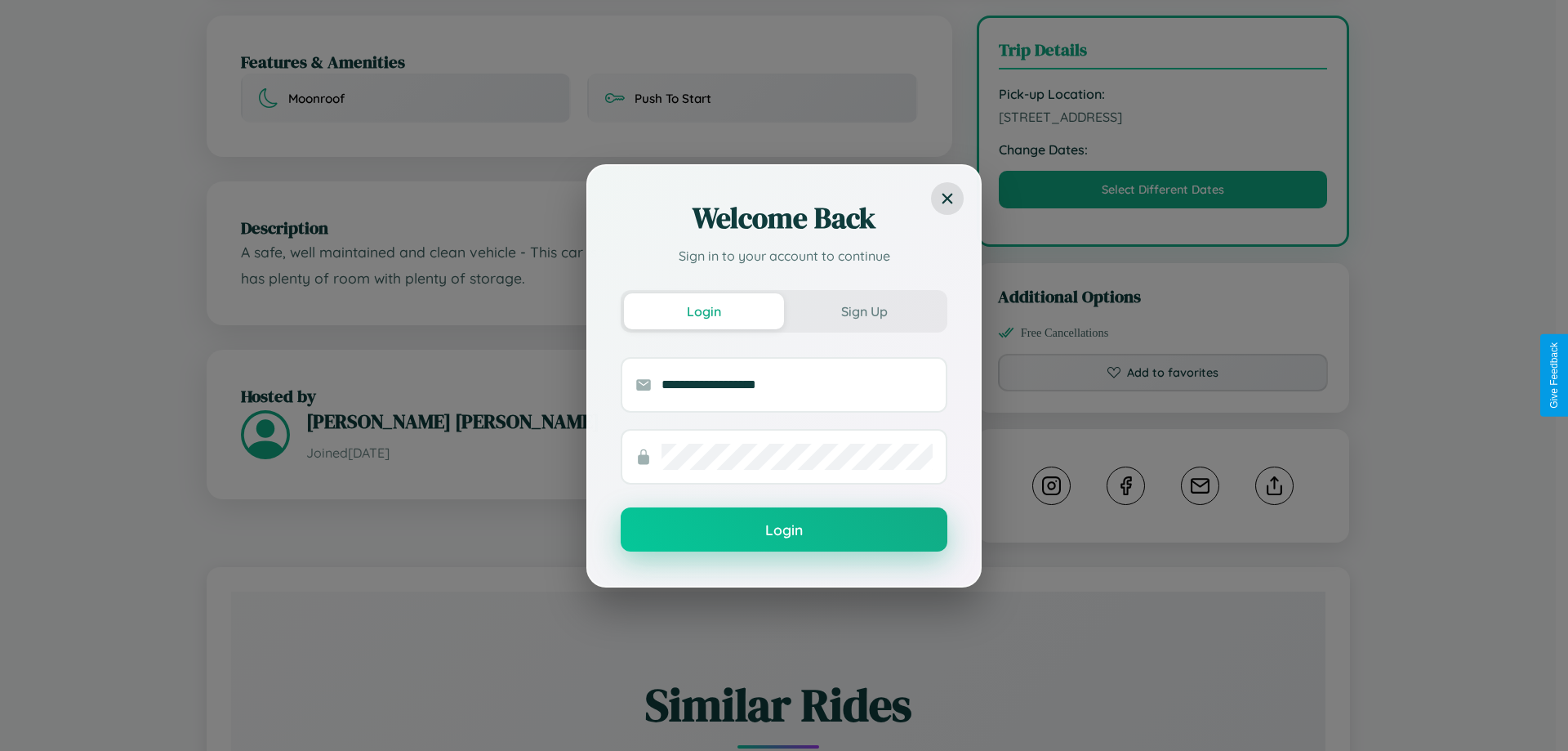
click at [784, 530] on button "Login" at bounding box center [784, 529] width 326 height 45
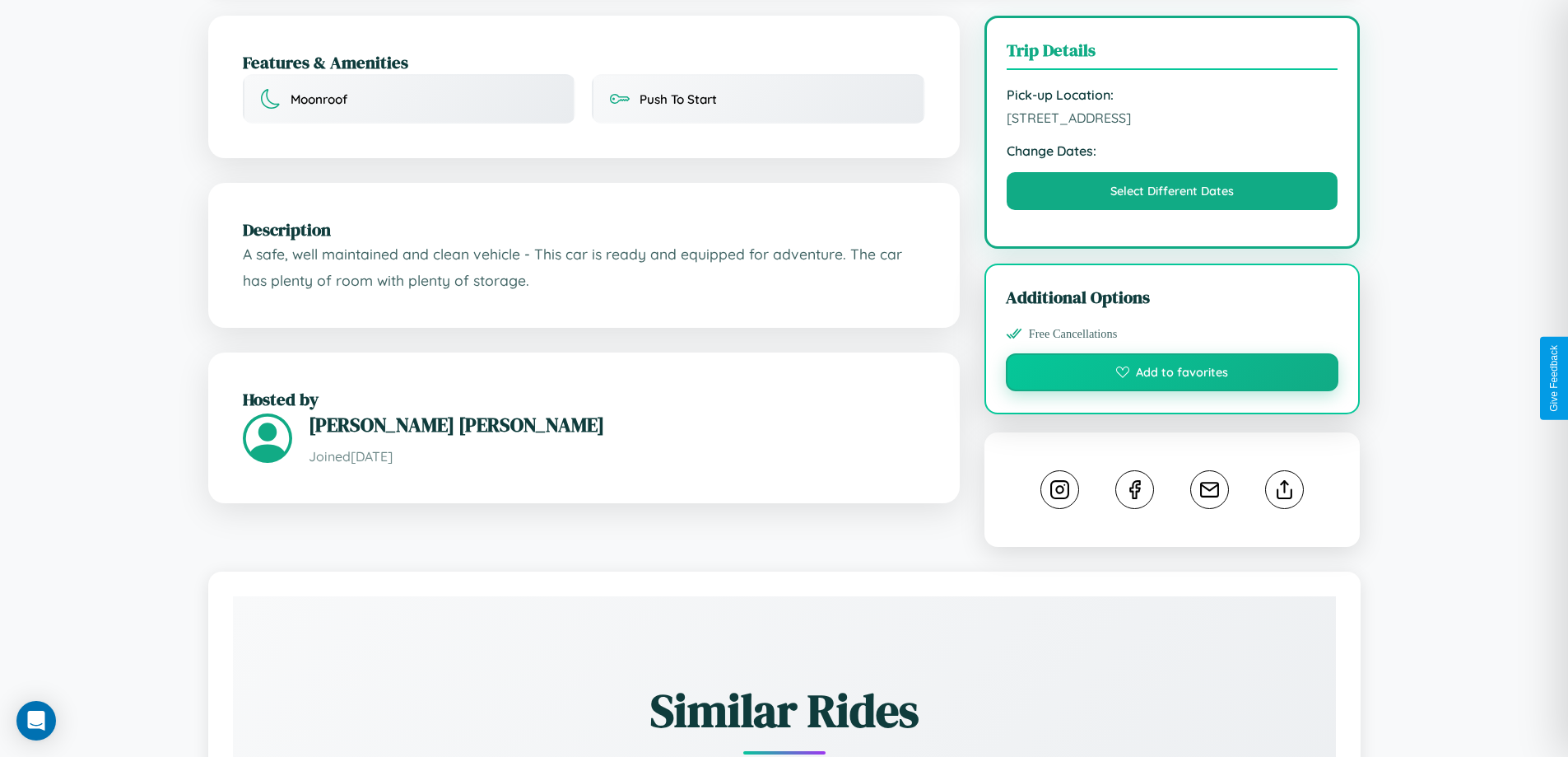
click at [1172, 375] on button "Add to favorites" at bounding box center [1172, 372] width 333 height 38
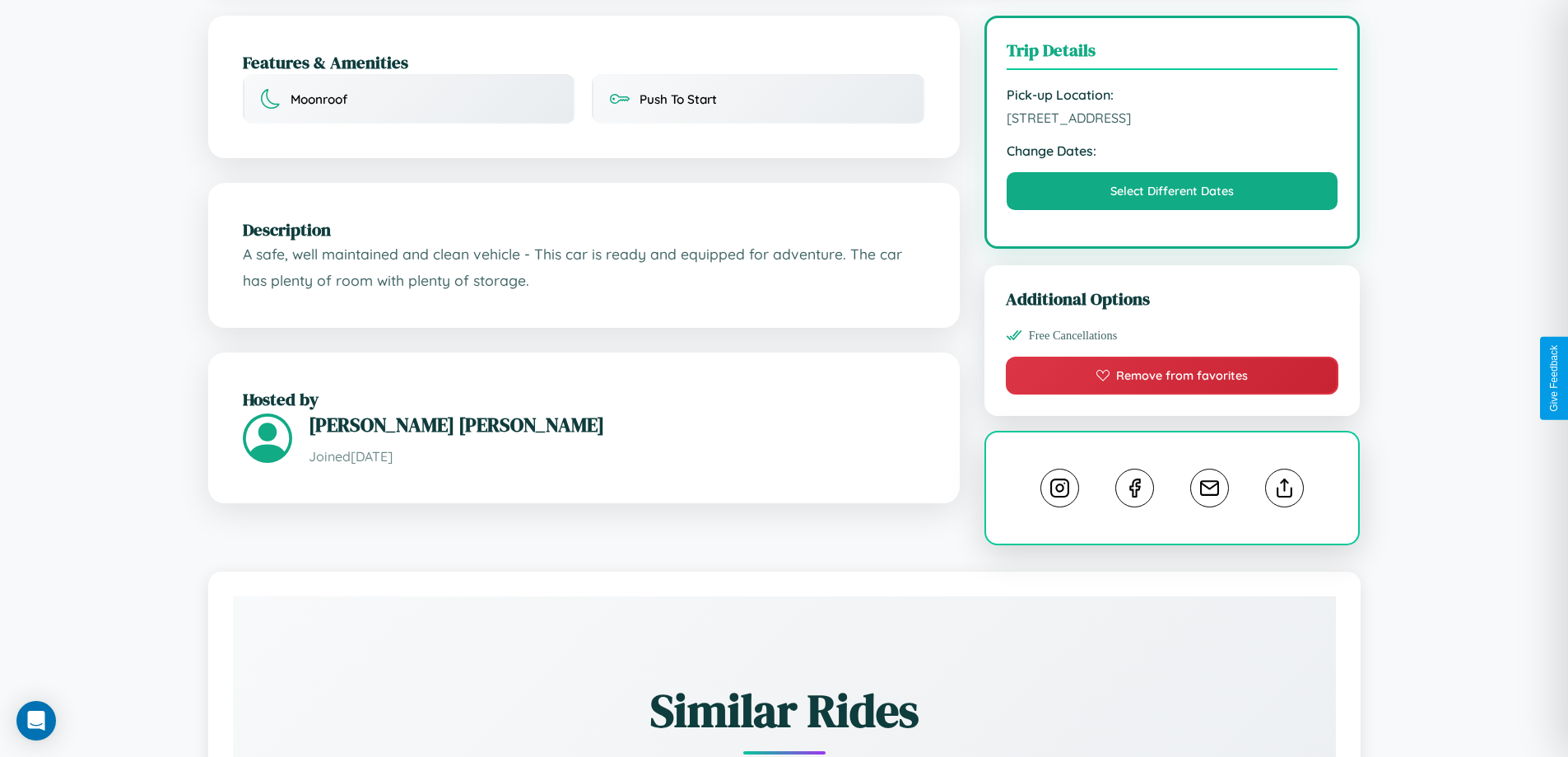
scroll to position [541, 0]
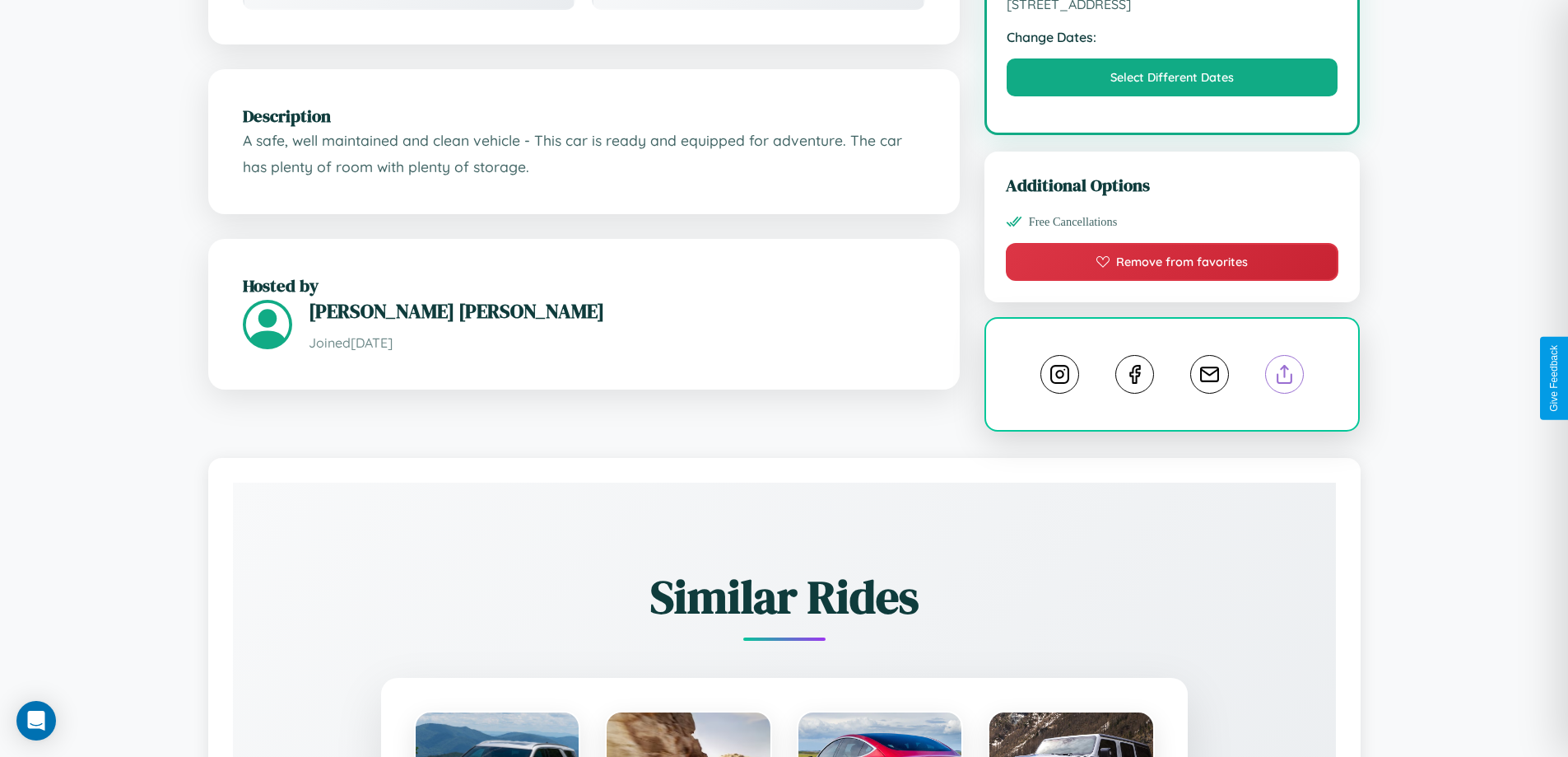
click at [1285, 377] on line at bounding box center [1285, 371] width 0 height 12
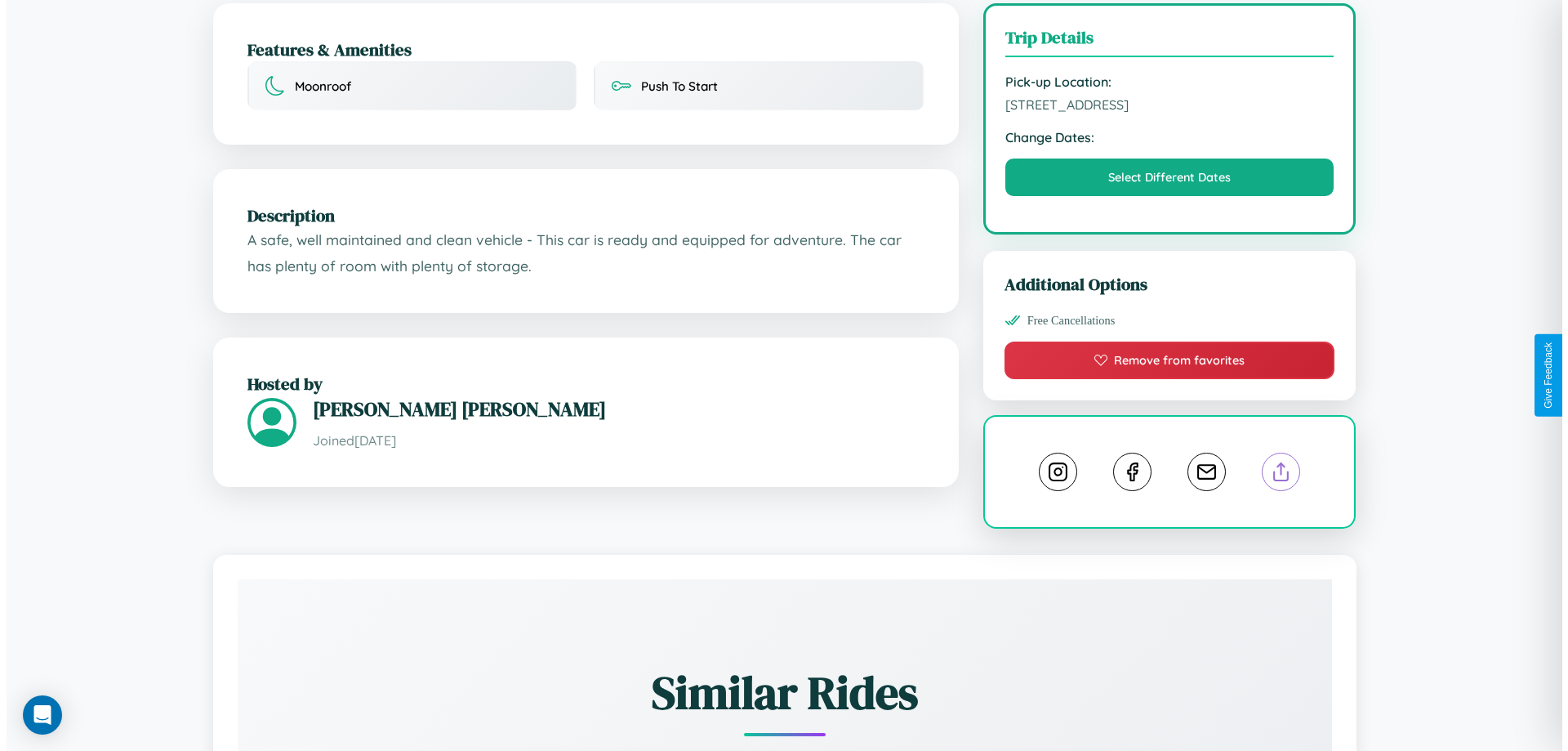
scroll to position [424, 0]
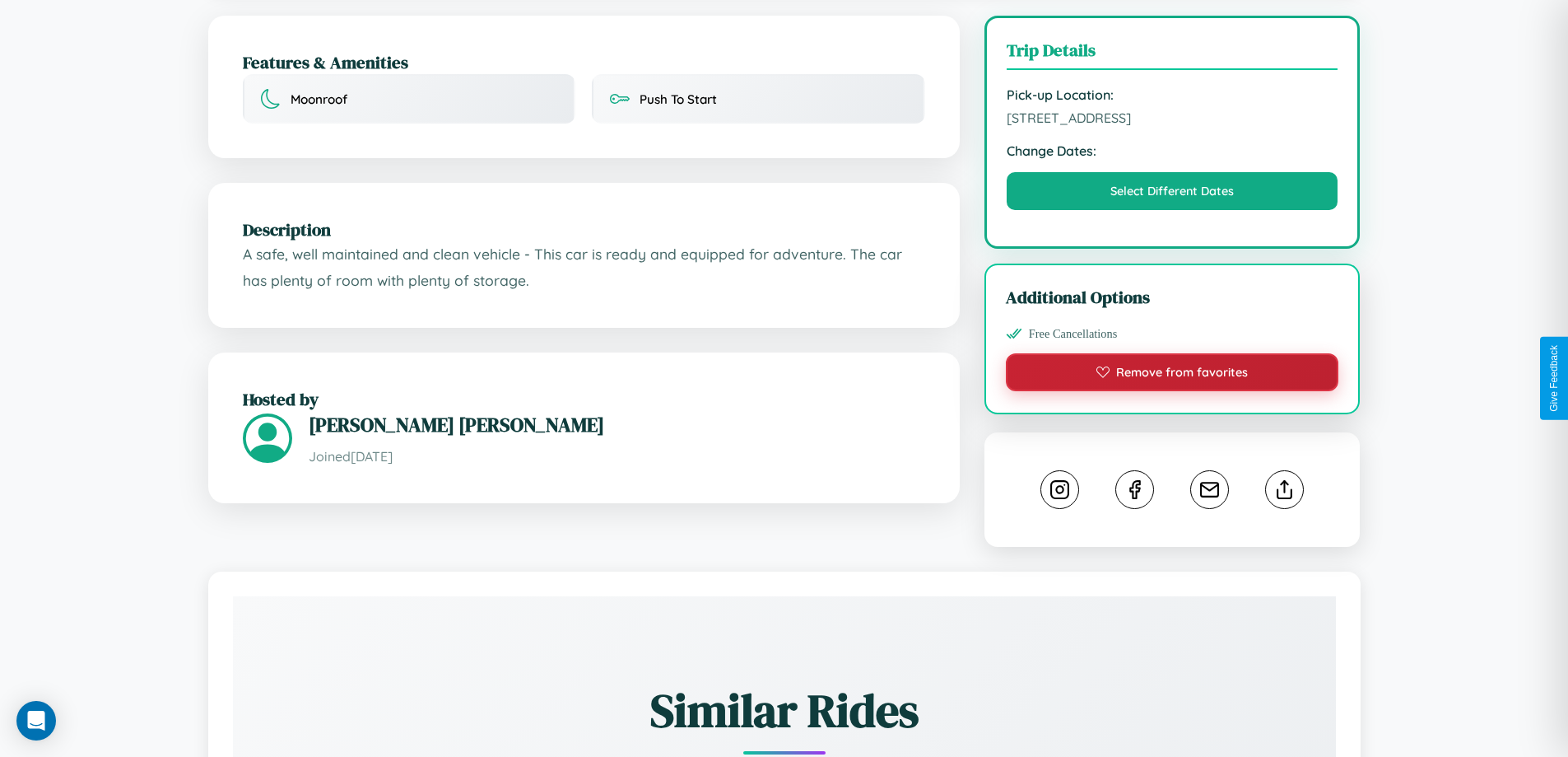
click at [1172, 375] on button "Remove from favorites" at bounding box center [1172, 372] width 333 height 38
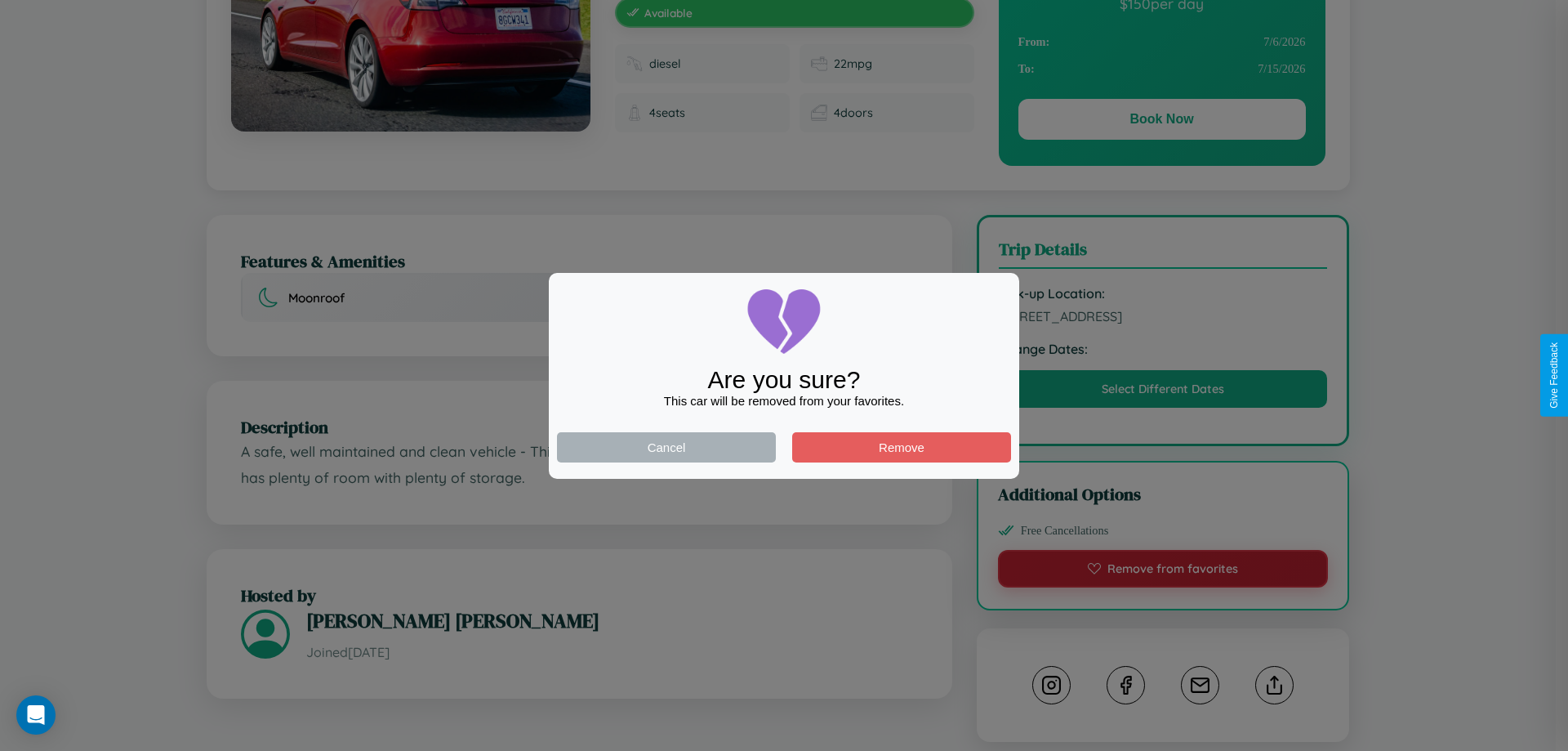
scroll to position [0, 0]
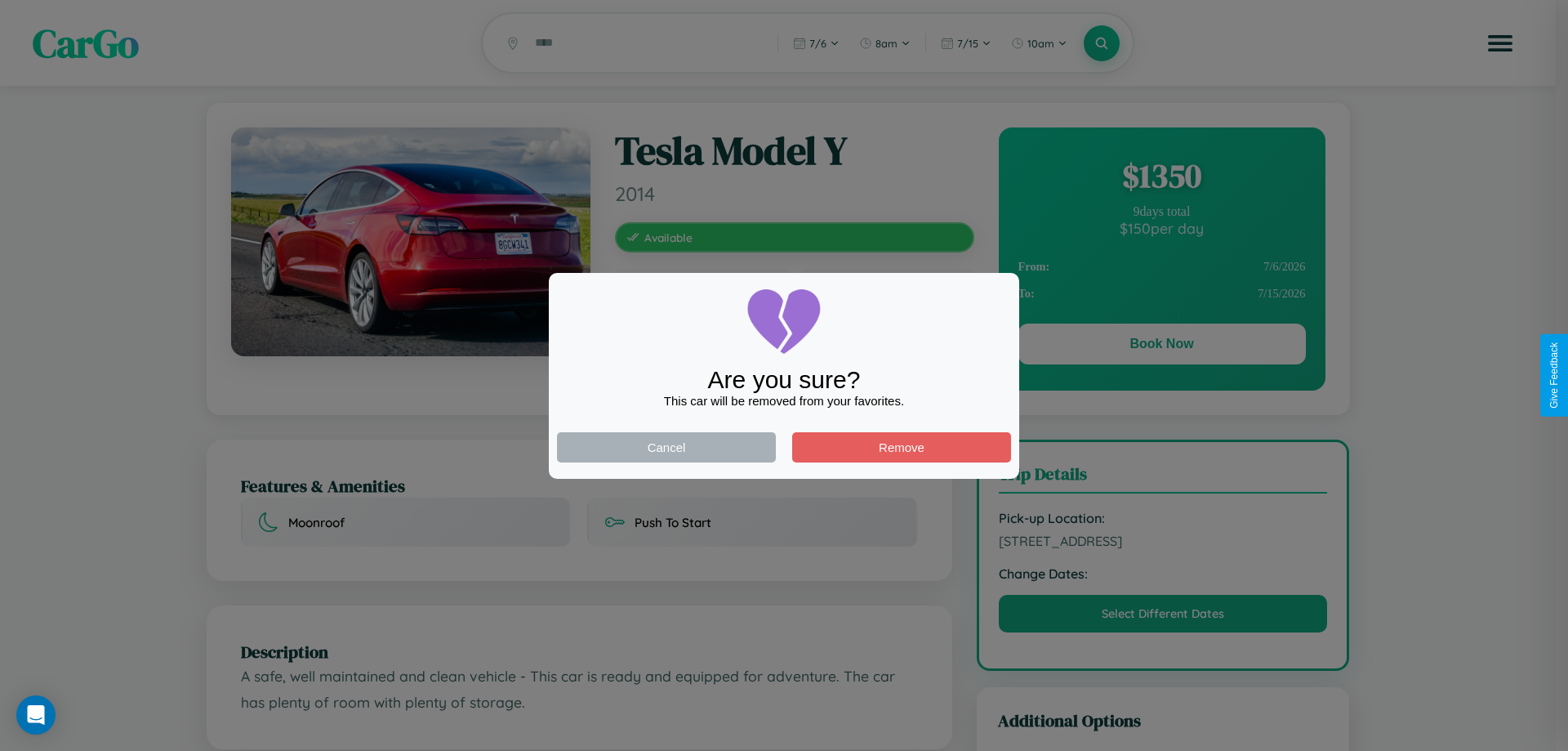
click at [1162, 346] on div at bounding box center [784, 376] width 1568 height 751
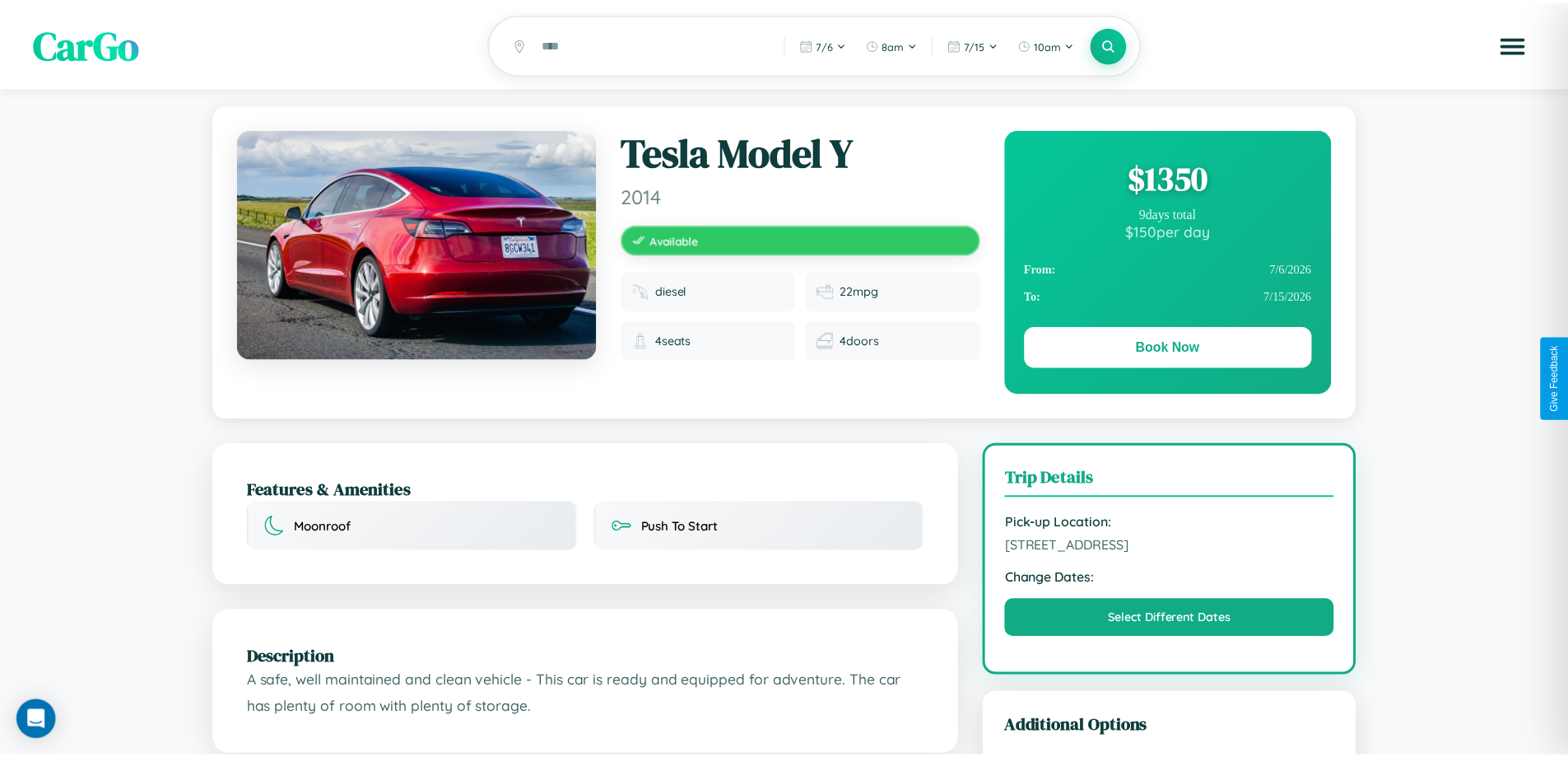
scroll to position [427, 0]
